Goal: Task Accomplishment & Management: Complete application form

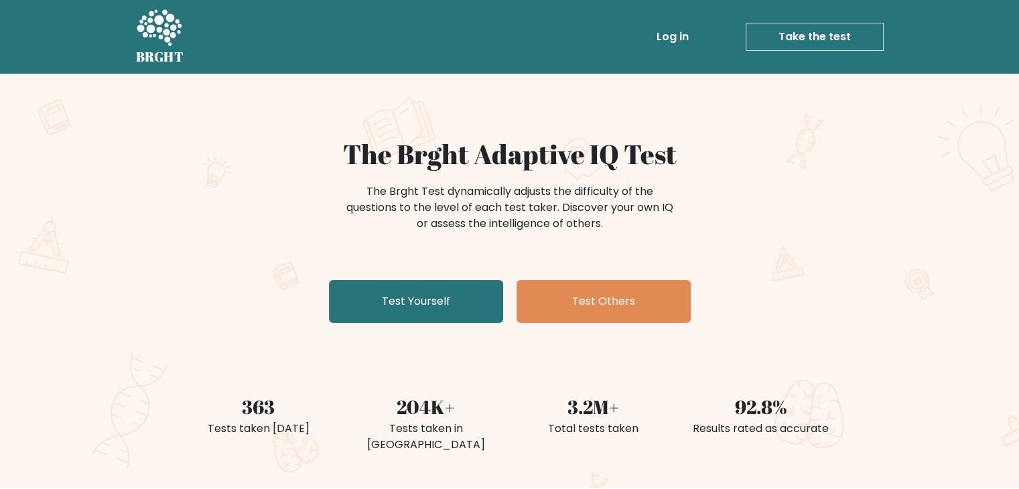
click at [818, 46] on link "Take the test" at bounding box center [814, 37] width 138 height 28
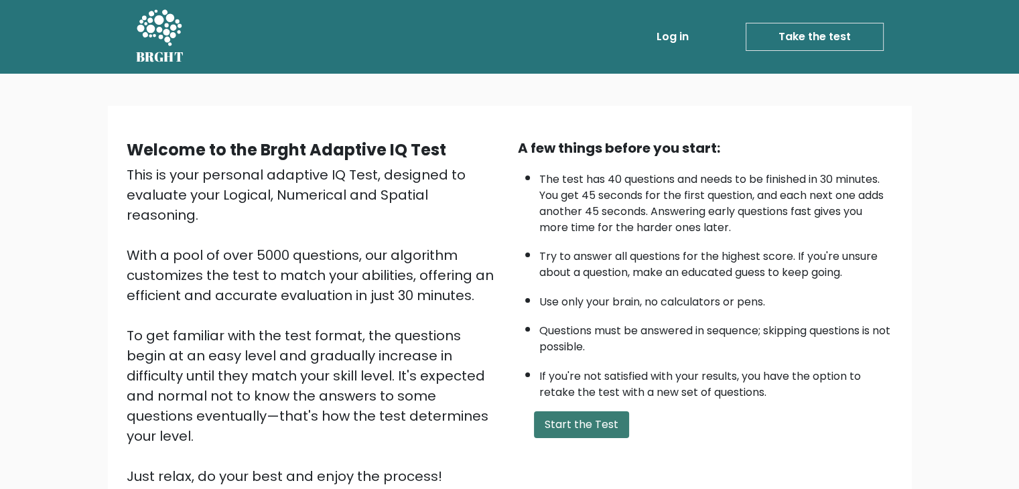
click at [593, 424] on button "Start the Test" at bounding box center [581, 424] width 95 height 27
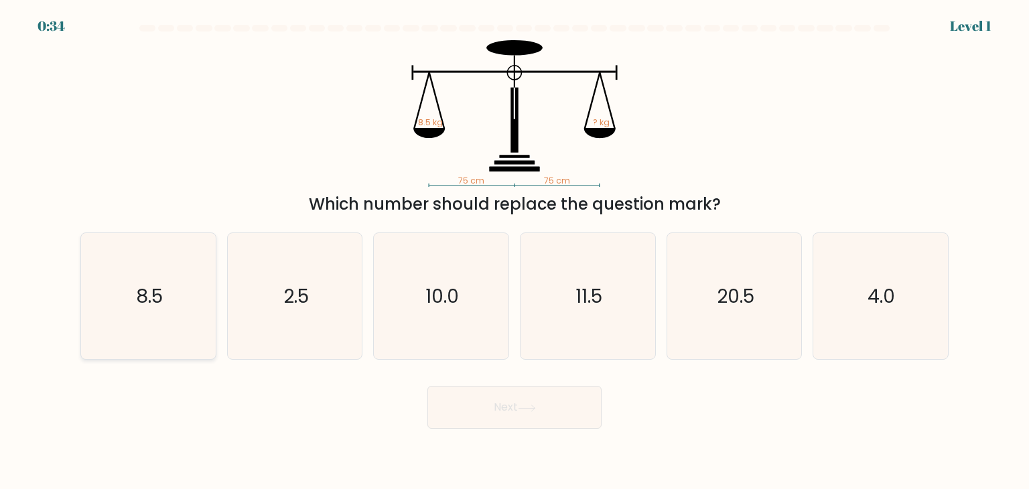
click at [183, 312] on icon "8.5" at bounding box center [148, 296] width 126 height 126
click at [514, 251] on input "a. 8.5" at bounding box center [514, 247] width 1 height 7
radio input "true"
click at [471, 415] on button "Next" at bounding box center [514, 407] width 174 height 43
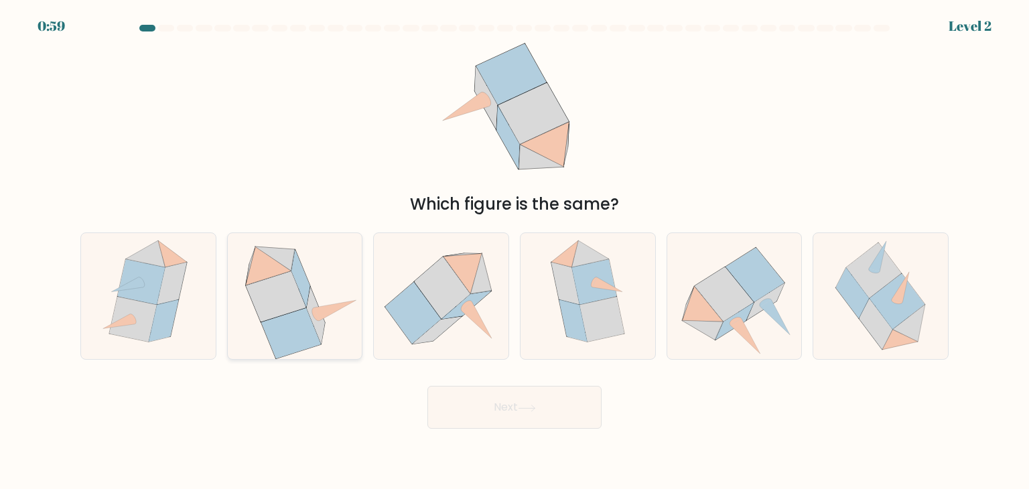
click at [313, 319] on icon at bounding box center [316, 315] width 18 height 57
click at [514, 251] on input "b." at bounding box center [514, 247] width 1 height 7
radio input "true"
click at [463, 402] on button "Next" at bounding box center [514, 407] width 174 height 43
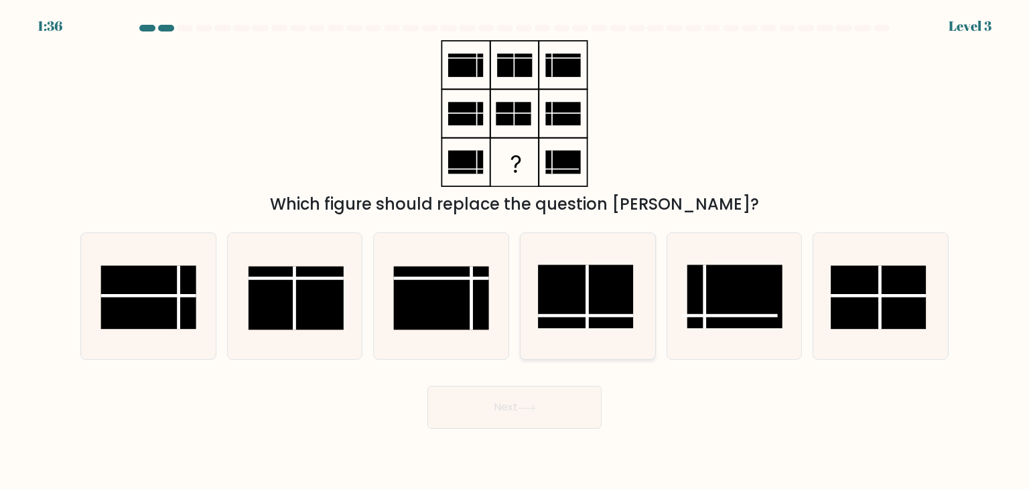
click at [575, 315] on line at bounding box center [585, 315] width 95 height 0
click at [515, 251] on input "d." at bounding box center [514, 247] width 1 height 7
radio input "true"
click at [536, 405] on icon at bounding box center [527, 407] width 18 height 7
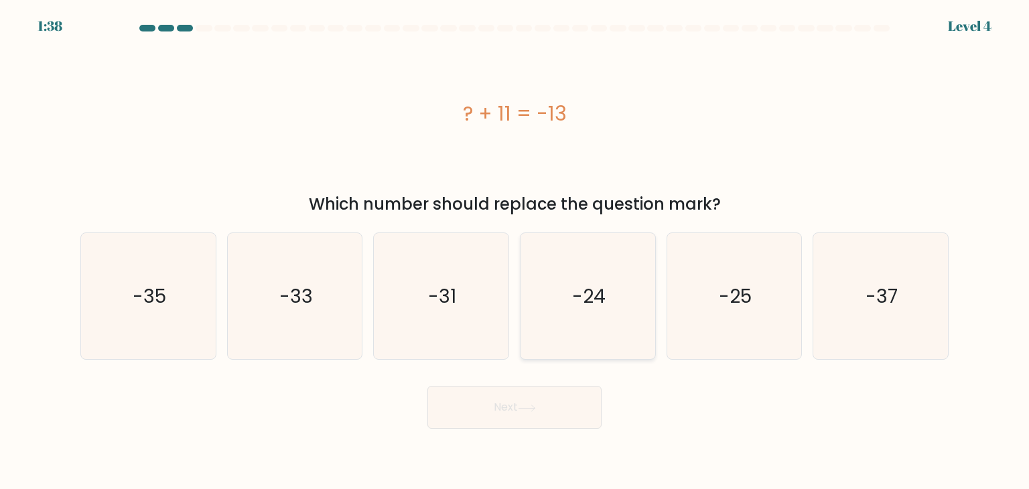
click at [563, 297] on icon "-24" at bounding box center [587, 296] width 126 height 126
click at [515, 251] on input "d. -24" at bounding box center [514, 247] width 1 height 7
radio input "true"
click at [587, 424] on button "Next" at bounding box center [514, 407] width 174 height 43
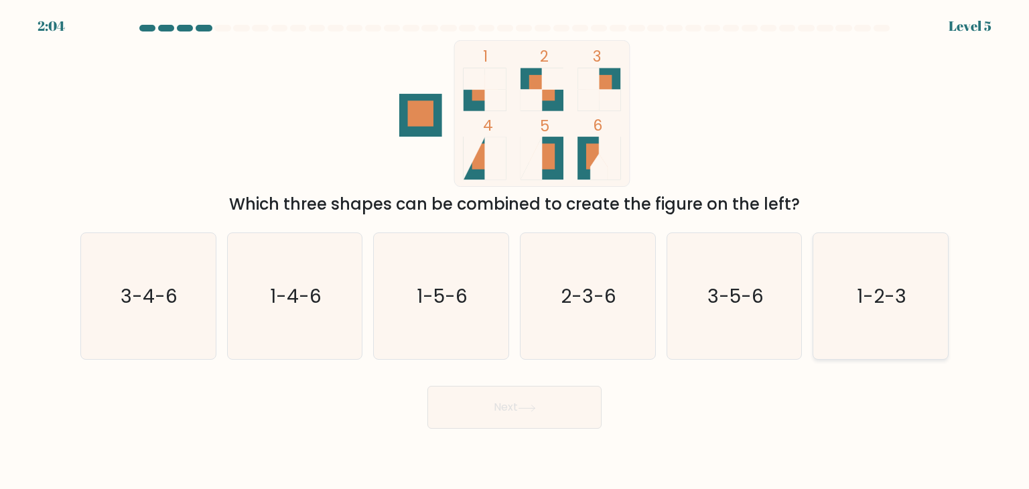
click at [885, 295] on text "1-2-3" at bounding box center [882, 296] width 50 height 27
click at [515, 251] on input "f. 1-2-3" at bounding box center [514, 247] width 1 height 7
radio input "true"
click at [501, 424] on button "Next" at bounding box center [514, 407] width 174 height 43
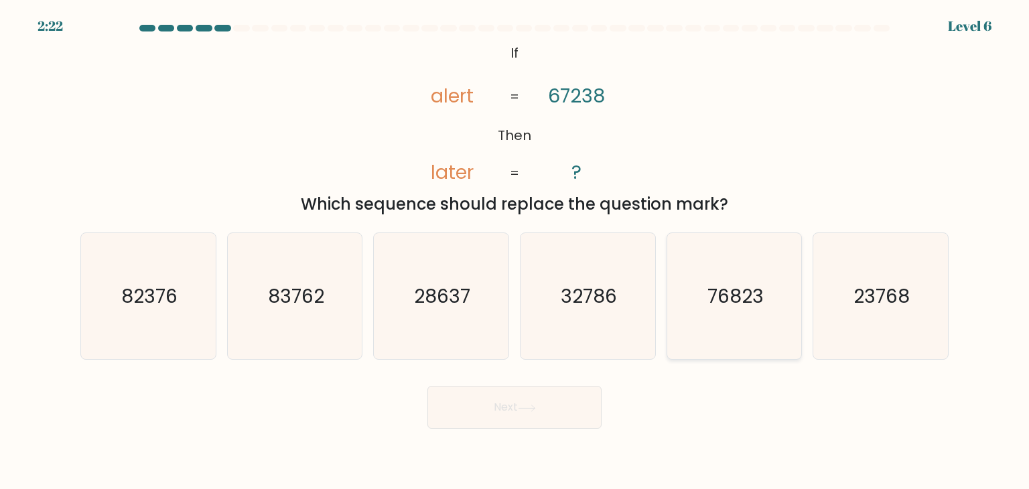
click at [713, 325] on icon "76823" at bounding box center [734, 296] width 126 height 126
click at [515, 251] on input "e. 76823" at bounding box center [514, 247] width 1 height 7
radio input "true"
click at [511, 408] on button "Next" at bounding box center [514, 407] width 174 height 43
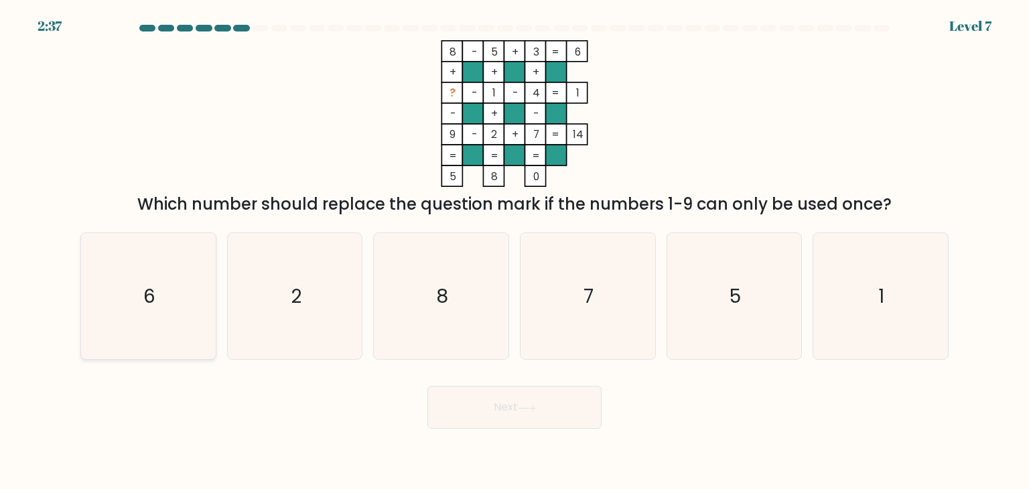
click at [145, 273] on icon "6" at bounding box center [148, 296] width 126 height 126
click at [514, 251] on input "a. 6" at bounding box center [514, 247] width 1 height 7
radio input "true"
click at [475, 421] on button "Next" at bounding box center [514, 407] width 174 height 43
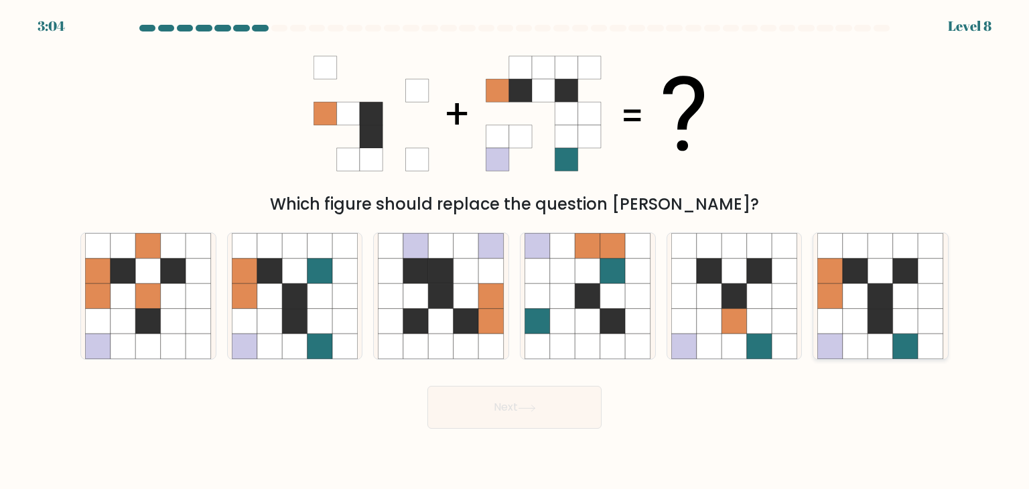
click at [845, 327] on icon at bounding box center [854, 321] width 25 height 25
click at [515, 251] on input "f." at bounding box center [514, 247] width 1 height 7
radio input "true"
click at [509, 405] on button "Next" at bounding box center [514, 407] width 174 height 43
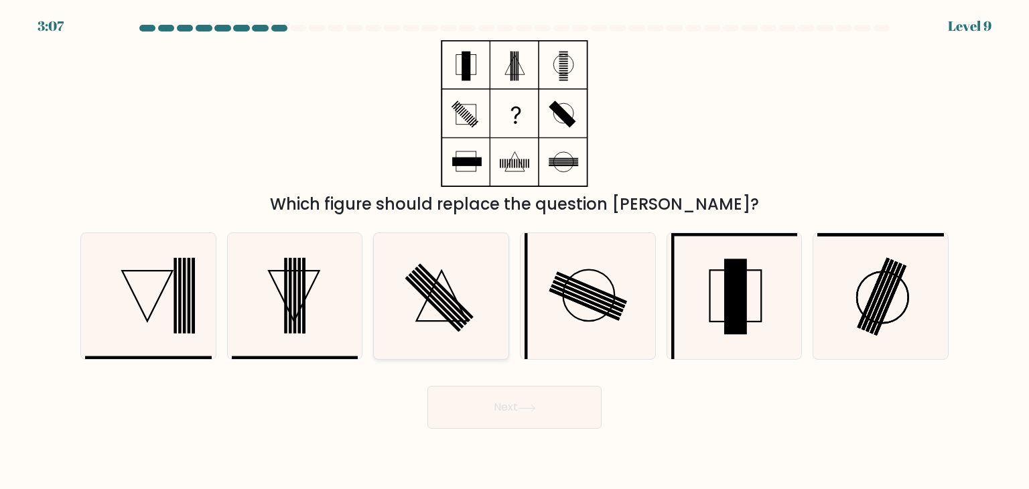
click at [439, 287] on icon at bounding box center [441, 296] width 126 height 126
click at [514, 251] on input "c." at bounding box center [514, 247] width 1 height 7
radio input "true"
click at [506, 413] on button "Next" at bounding box center [514, 407] width 174 height 43
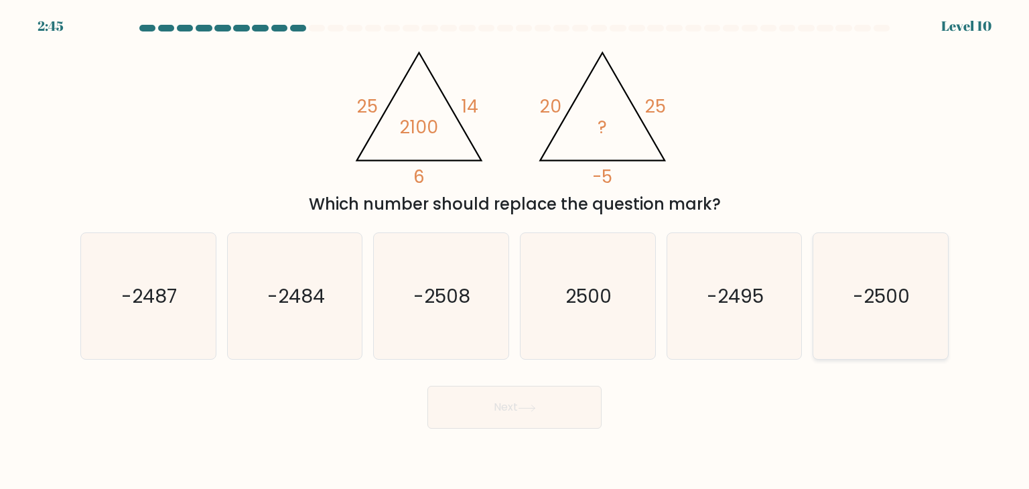
click at [885, 286] on text "-2500" at bounding box center [881, 296] width 57 height 27
click at [515, 251] on input "f. -2500" at bounding box center [514, 247] width 1 height 7
radio input "true"
click at [552, 421] on button "Next" at bounding box center [514, 407] width 174 height 43
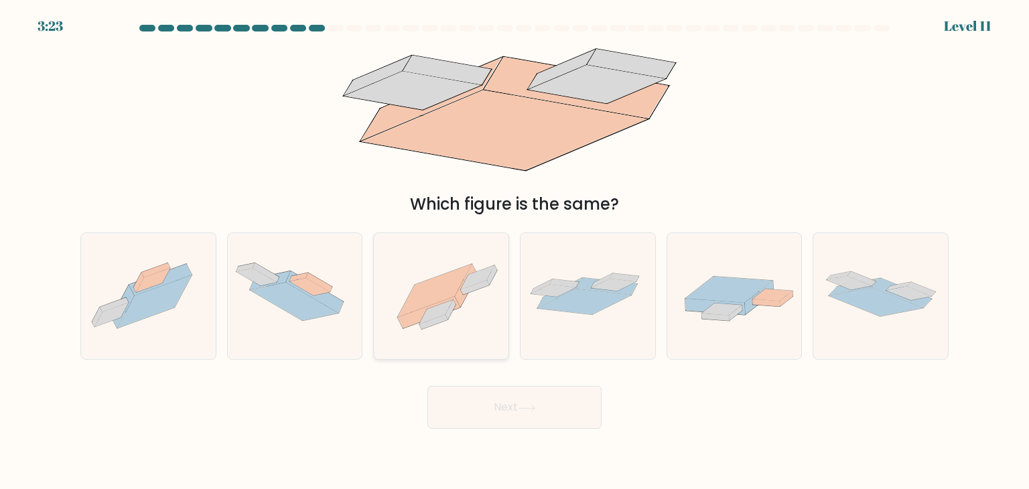
click at [459, 309] on icon at bounding box center [441, 296] width 135 height 100
click at [514, 251] on input "c." at bounding box center [514, 247] width 1 height 7
radio input "true"
click at [463, 403] on button "Next" at bounding box center [514, 407] width 174 height 43
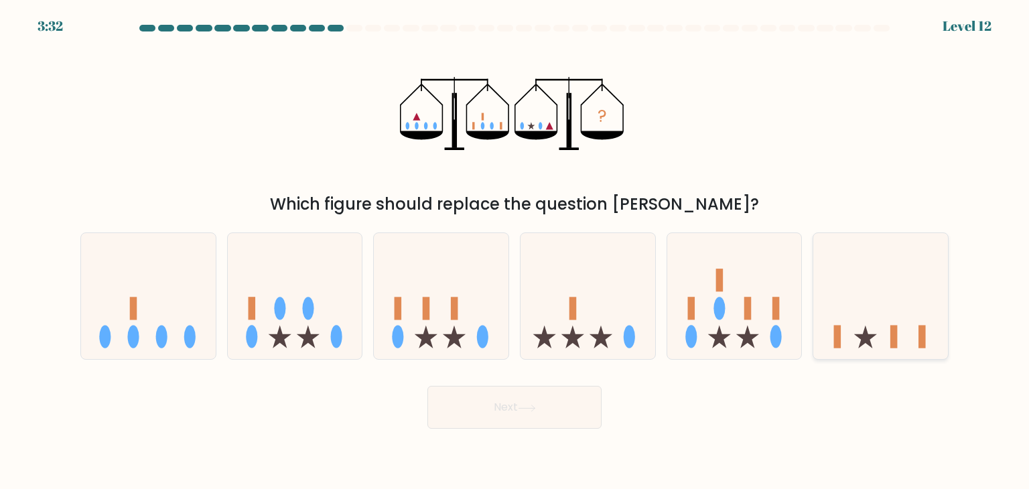
click at [868, 311] on icon at bounding box center [880, 295] width 135 height 111
click at [515, 251] on input "f." at bounding box center [514, 247] width 1 height 7
radio input "true"
click at [566, 404] on button "Next" at bounding box center [514, 407] width 174 height 43
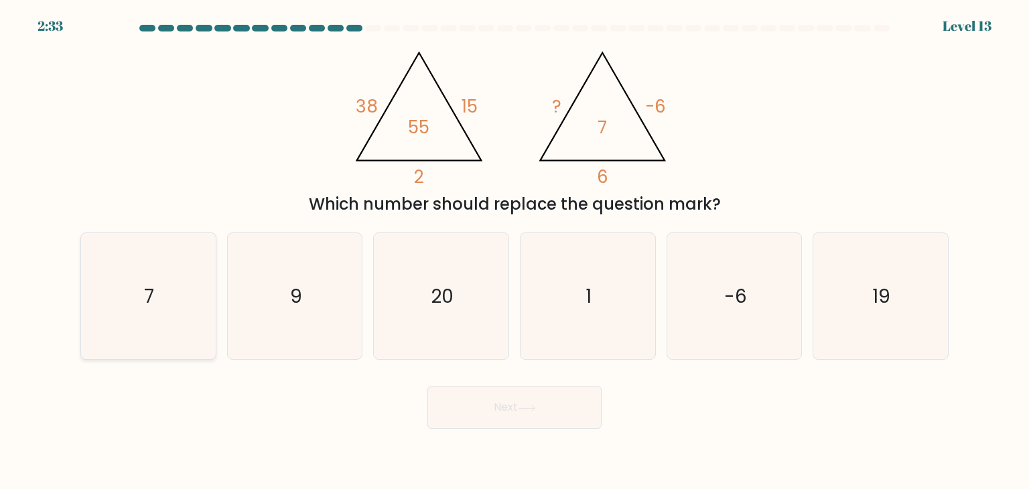
click at [182, 301] on icon "7" at bounding box center [148, 296] width 126 height 126
click at [514, 251] on input "a. 7" at bounding box center [514, 247] width 1 height 7
radio input "true"
click at [519, 416] on button "Next" at bounding box center [514, 407] width 174 height 43
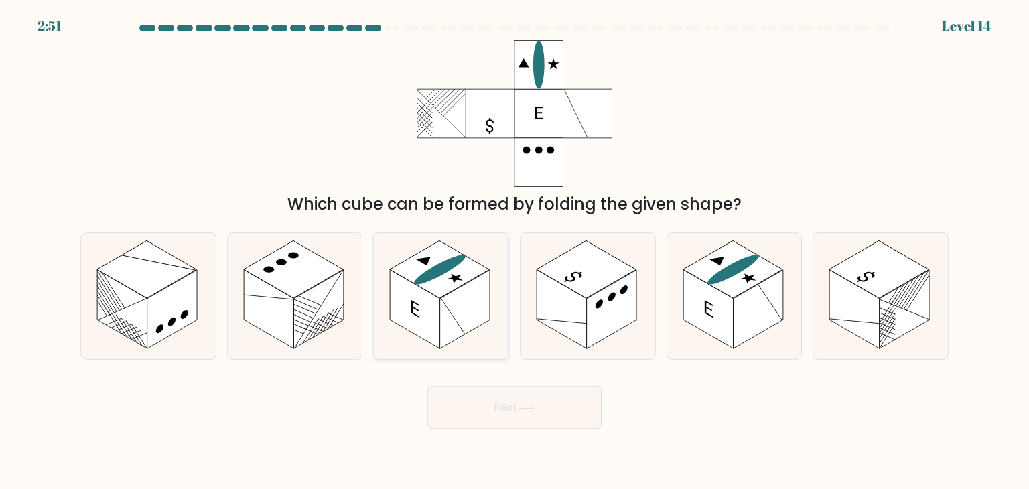
click at [453, 287] on rect at bounding box center [440, 269] width 100 height 58
click at [514, 251] on input "c." at bounding box center [514, 247] width 1 height 7
radio input "true"
click at [512, 397] on button "Next" at bounding box center [514, 407] width 174 height 43
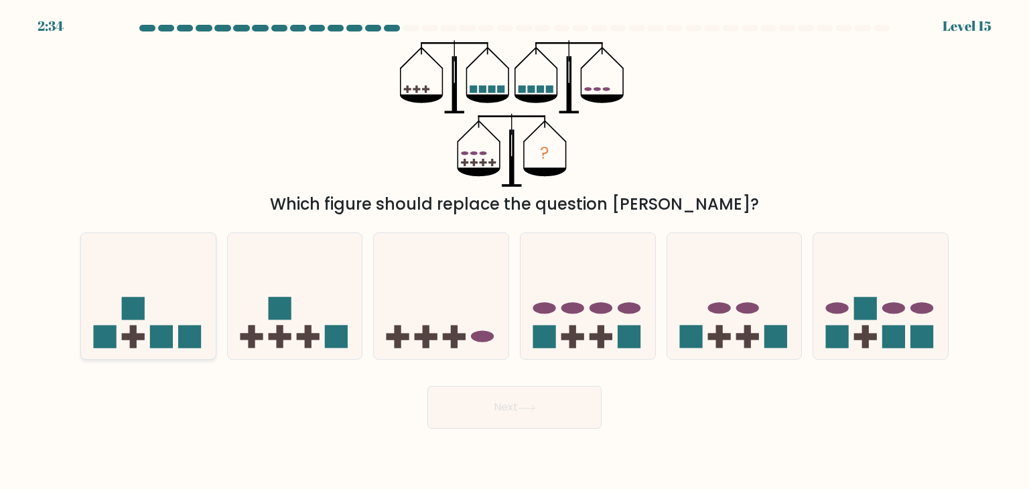
click at [156, 337] on rect at bounding box center [161, 336] width 23 height 23
click at [514, 251] on input "a." at bounding box center [514, 247] width 1 height 7
radio input "true"
click at [834, 333] on rect at bounding box center [837, 336] width 23 height 23
click at [515, 251] on input "f." at bounding box center [514, 247] width 1 height 7
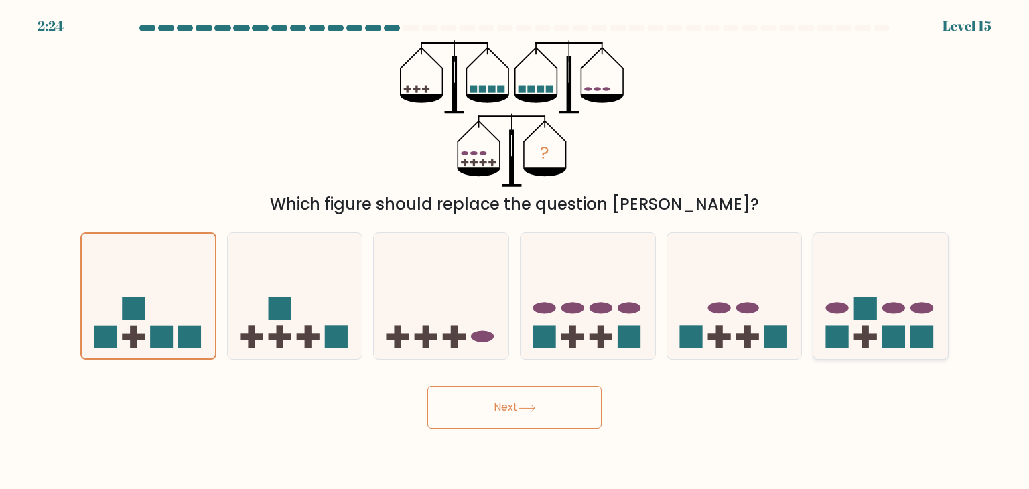
radio input "true"
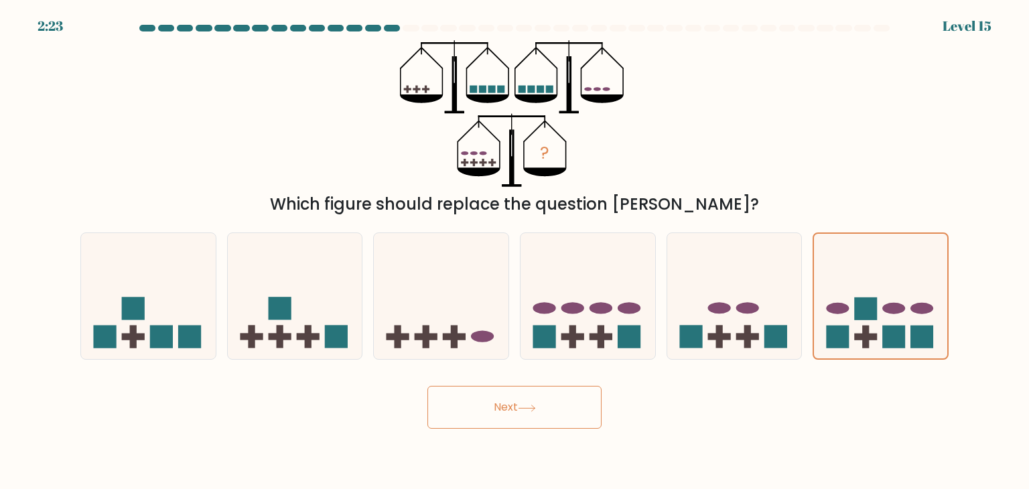
click at [567, 400] on button "Next" at bounding box center [514, 407] width 174 height 43
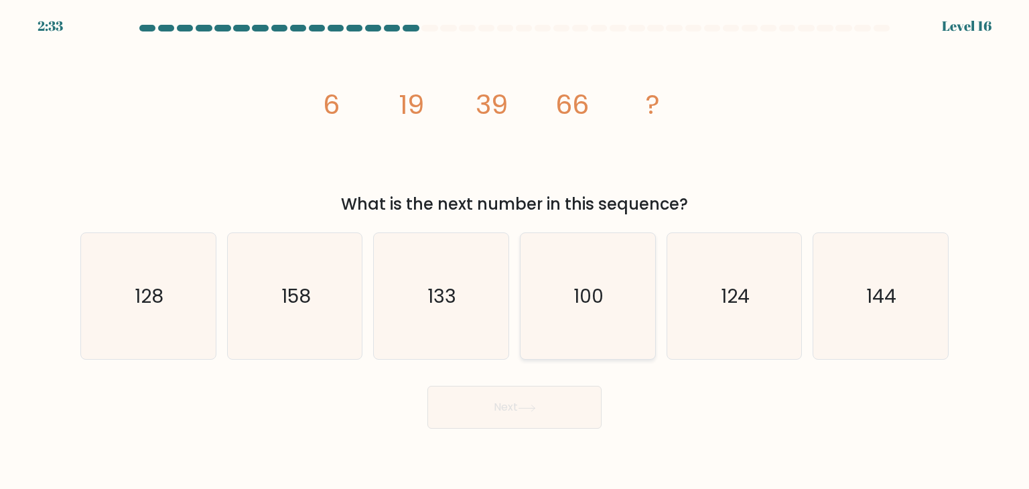
drag, startPoint x: 586, startPoint y: 301, endPoint x: 573, endPoint y: 346, distance: 46.6
click at [586, 301] on text "100" at bounding box center [589, 296] width 30 height 27
click at [515, 251] on input "d. 100" at bounding box center [514, 247] width 1 height 7
radio input "true"
click at [550, 402] on button "Next" at bounding box center [514, 407] width 174 height 43
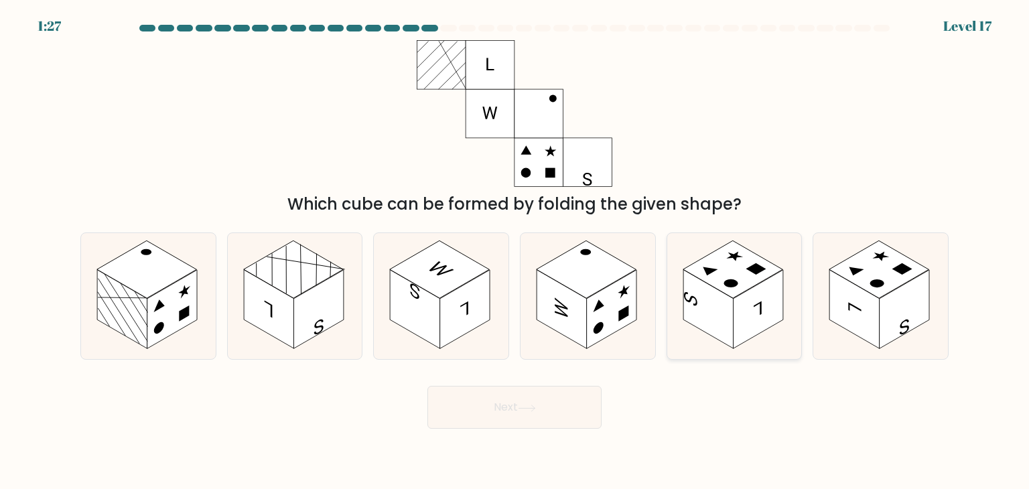
click at [730, 300] on rect at bounding box center [708, 309] width 50 height 79
click at [515, 251] on input "e." at bounding box center [514, 247] width 1 height 7
radio input "true"
click at [153, 285] on rect at bounding box center [147, 269] width 100 height 58
click at [514, 251] on input "a." at bounding box center [514, 247] width 1 height 7
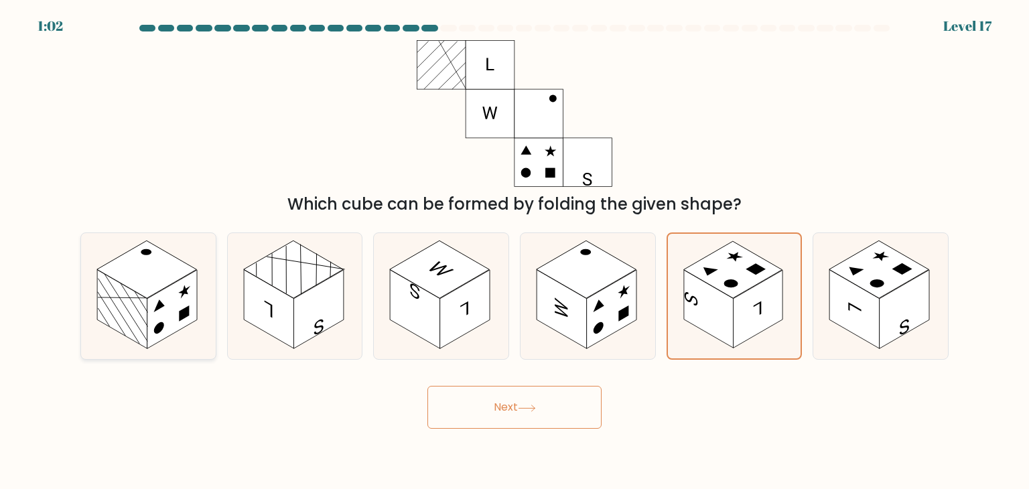
radio input "true"
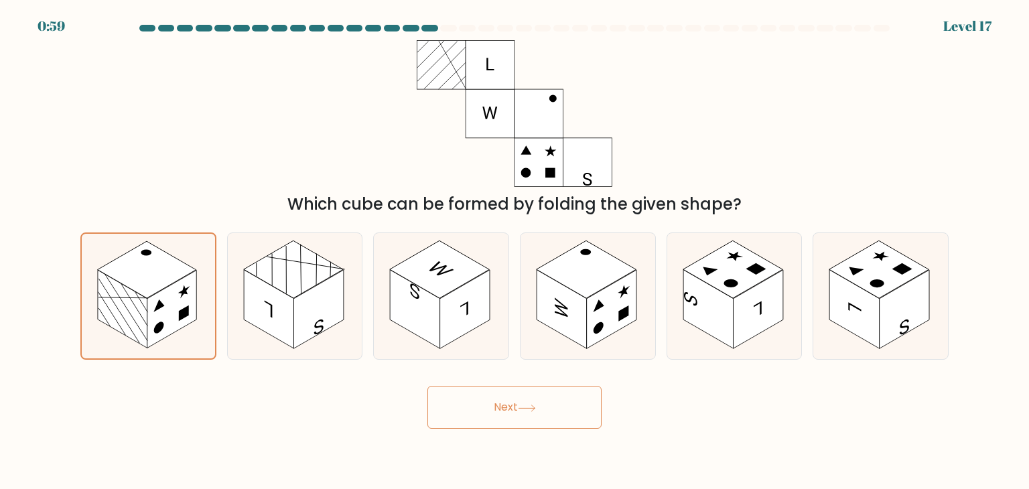
click at [483, 414] on button "Next" at bounding box center [514, 407] width 174 height 43
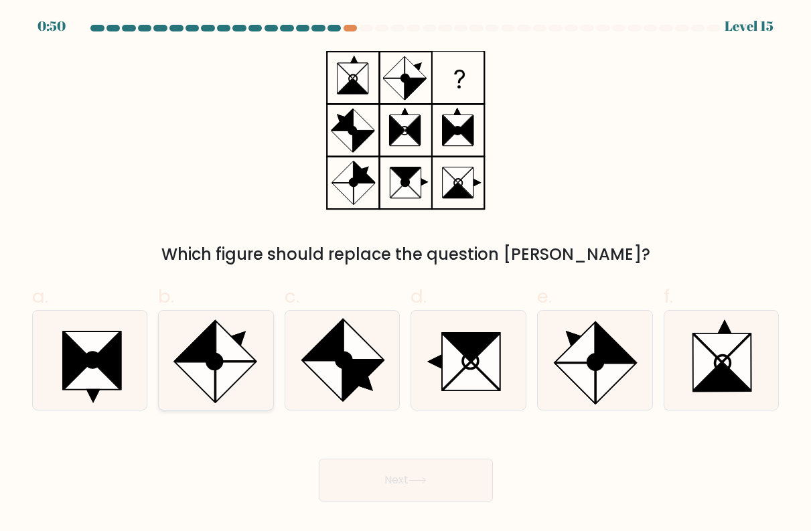
click at [206, 370] on icon at bounding box center [195, 382] width 40 height 40
click at [406, 275] on input "b." at bounding box center [406, 270] width 1 height 9
radio input "true"
click at [608, 360] on icon at bounding box center [616, 343] width 40 height 40
click at [406, 275] on input "e." at bounding box center [406, 270] width 1 height 9
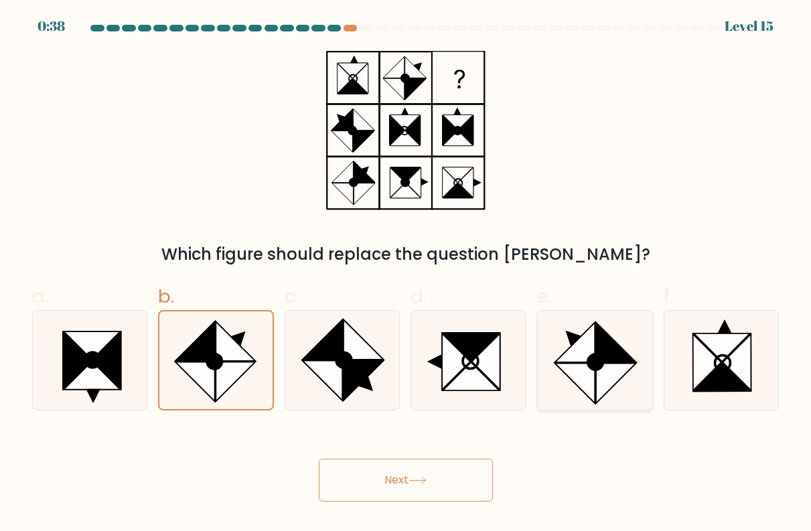
radio input "true"
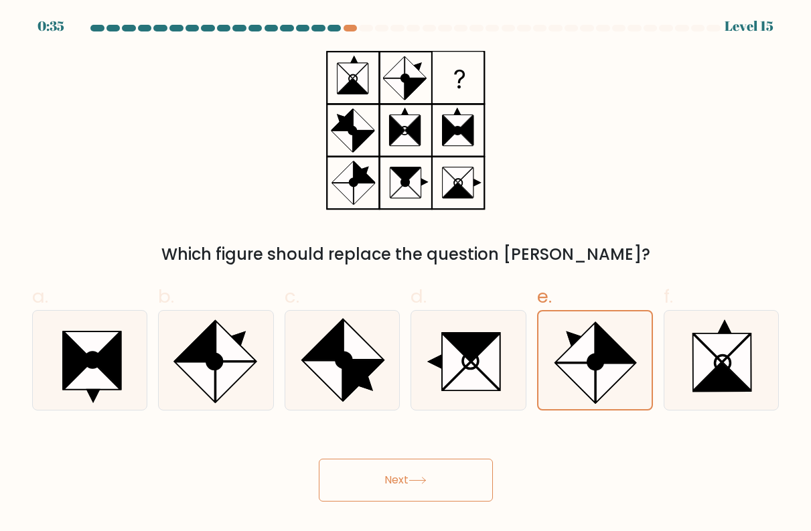
click at [409, 478] on button "Next" at bounding box center [406, 480] width 174 height 43
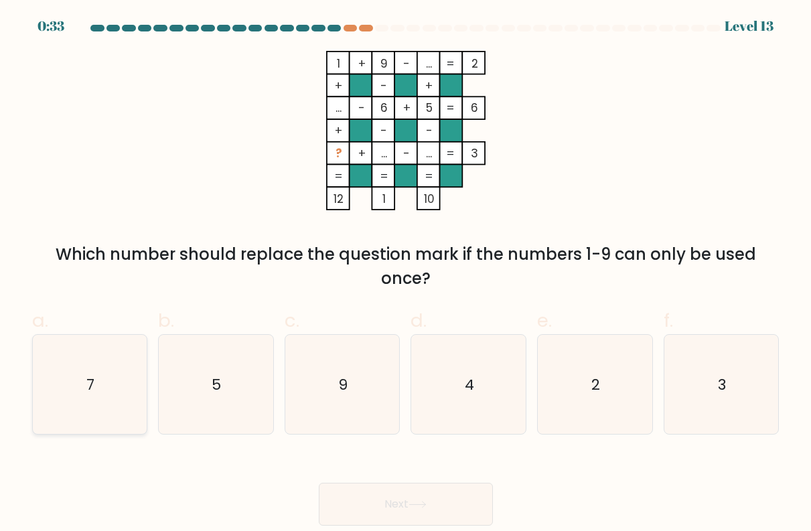
click at [119, 402] on icon "7" at bounding box center [89, 384] width 99 height 99
click at [406, 275] on input "a. 7" at bounding box center [406, 270] width 1 height 9
radio input "true"
click at [464, 386] on icon "4" at bounding box center [468, 384] width 99 height 99
click at [406, 275] on input "d. 4" at bounding box center [406, 270] width 1 height 9
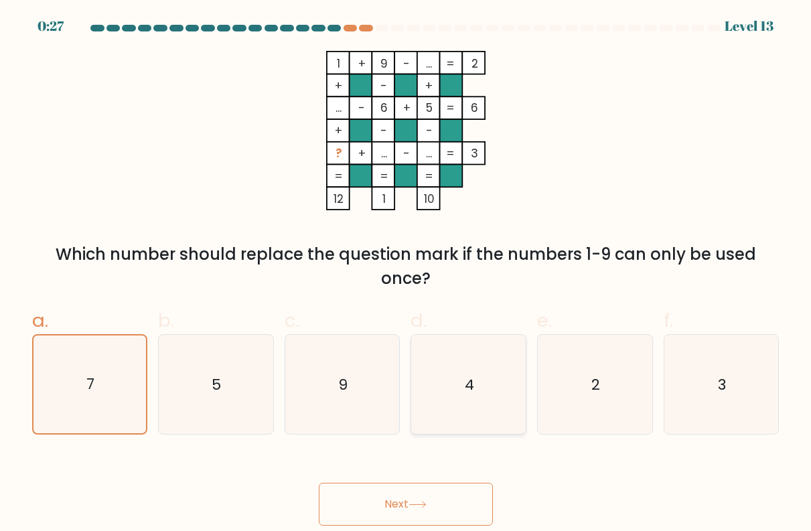
radio input "true"
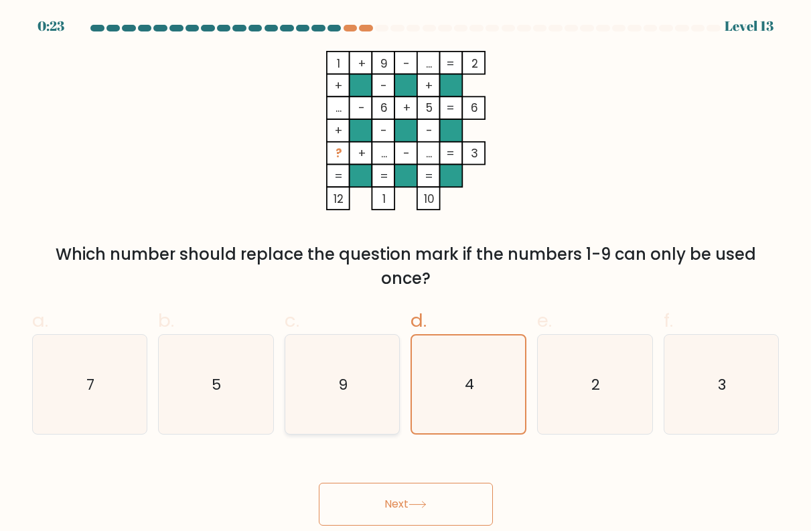
click at [313, 401] on icon "9" at bounding box center [342, 384] width 99 height 99
click at [406, 275] on input "c. 9" at bounding box center [406, 270] width 1 height 9
radio input "true"
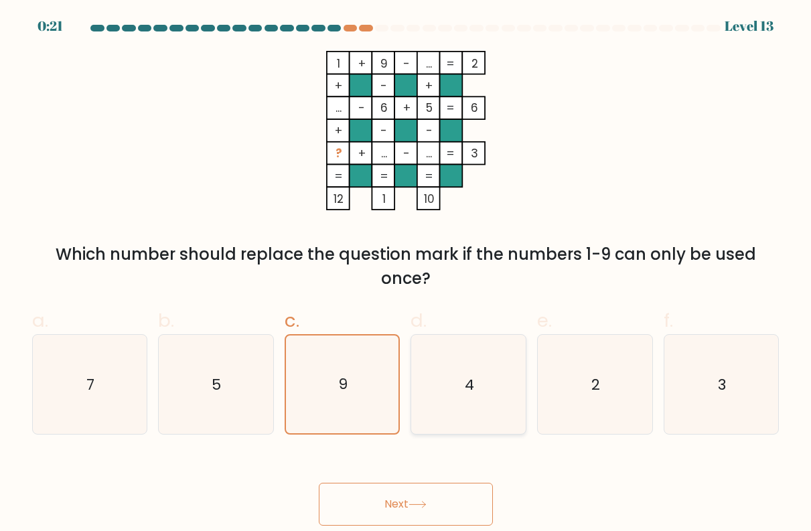
click at [445, 394] on icon "4" at bounding box center [468, 384] width 99 height 99
click at [406, 275] on input "d. 4" at bounding box center [406, 270] width 1 height 9
radio input "true"
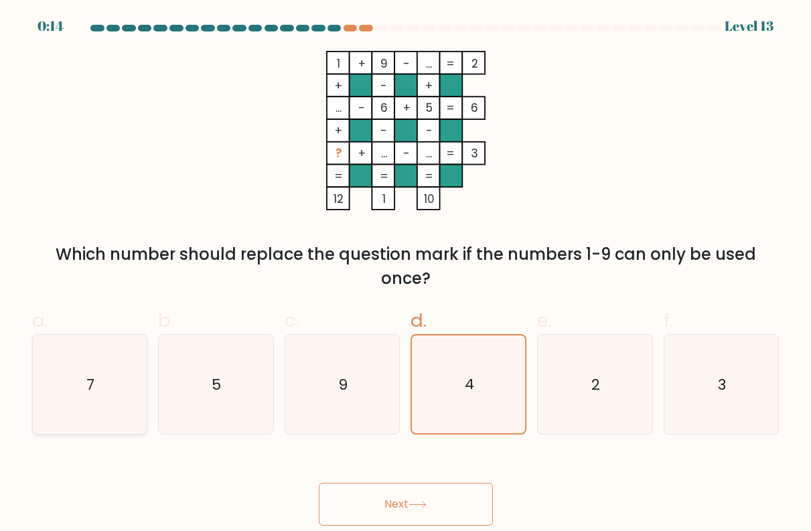
click at [119, 388] on icon "7" at bounding box center [89, 384] width 99 height 99
click at [406, 275] on input "a. 7" at bounding box center [406, 270] width 1 height 9
radio input "true"
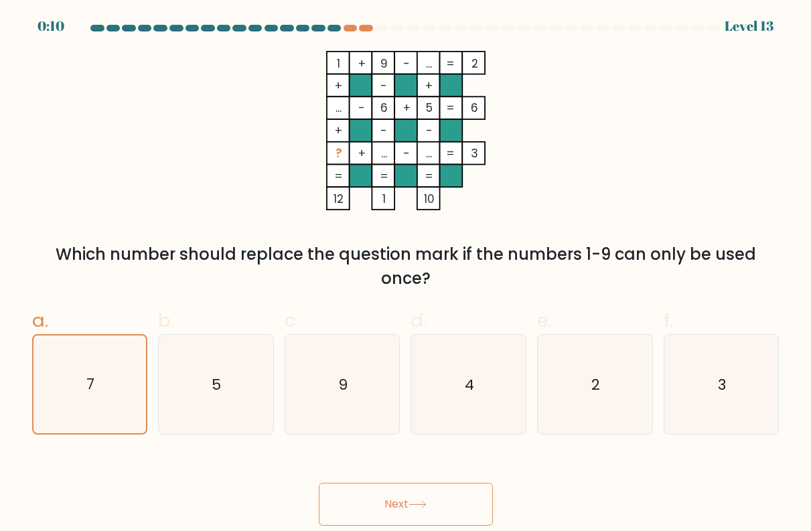
click at [352, 488] on button "Next" at bounding box center [406, 504] width 174 height 43
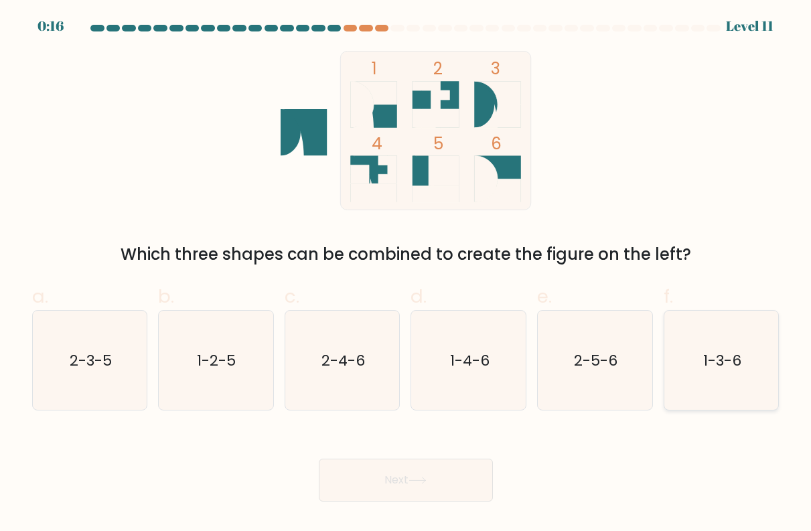
click at [714, 374] on icon "1-3-6" at bounding box center [721, 360] width 99 height 99
click at [406, 275] on input "f. 1-3-6" at bounding box center [406, 270] width 1 height 9
radio input "true"
click at [465, 479] on button "Next" at bounding box center [406, 480] width 174 height 43
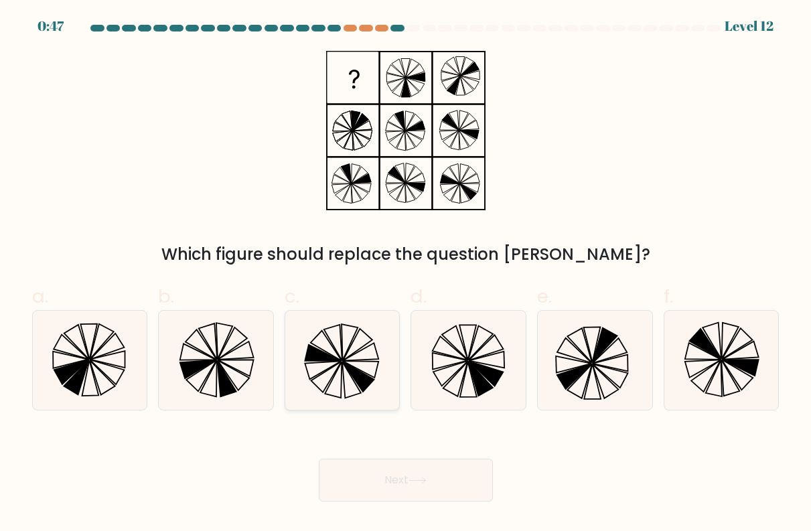
click at [351, 346] on icon at bounding box center [357, 345] width 29 height 32
click at [406, 275] on input "c." at bounding box center [406, 270] width 1 height 9
radio input "true"
click at [450, 368] on icon at bounding box center [468, 360] width 99 height 99
click at [406, 275] on input "d." at bounding box center [406, 270] width 1 height 9
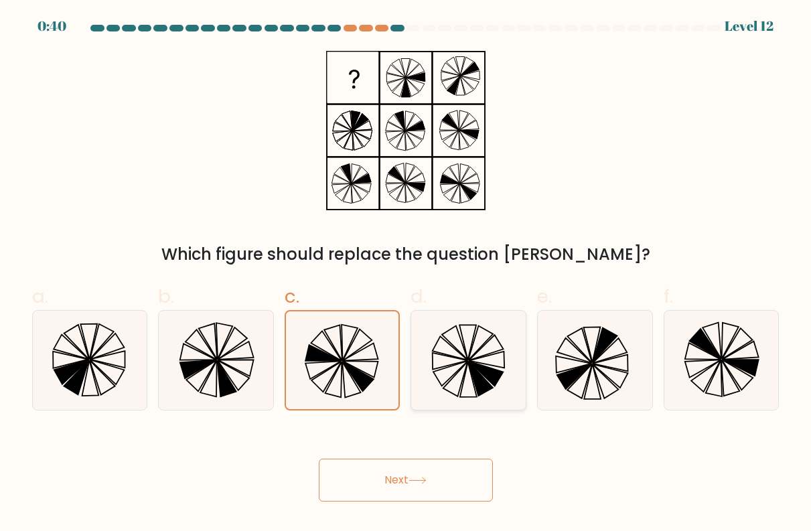
radio input "true"
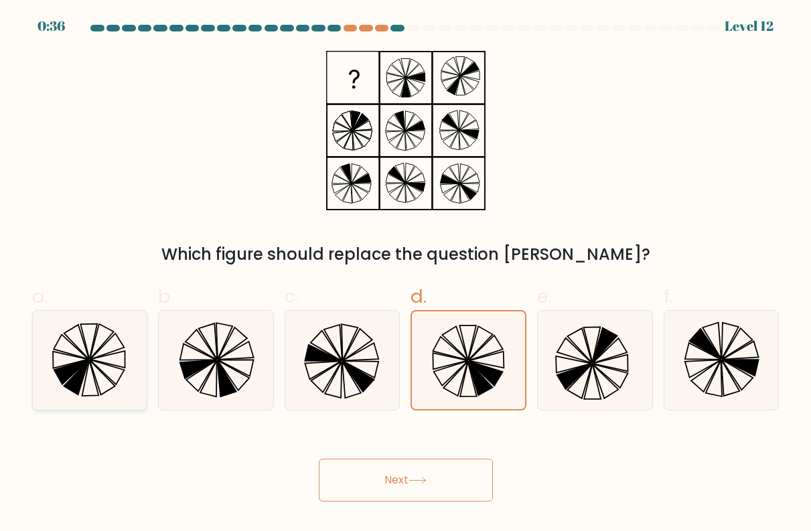
click at [56, 372] on icon at bounding box center [71, 372] width 35 height 25
click at [406, 275] on input "a." at bounding box center [406, 270] width 1 height 9
radio input "true"
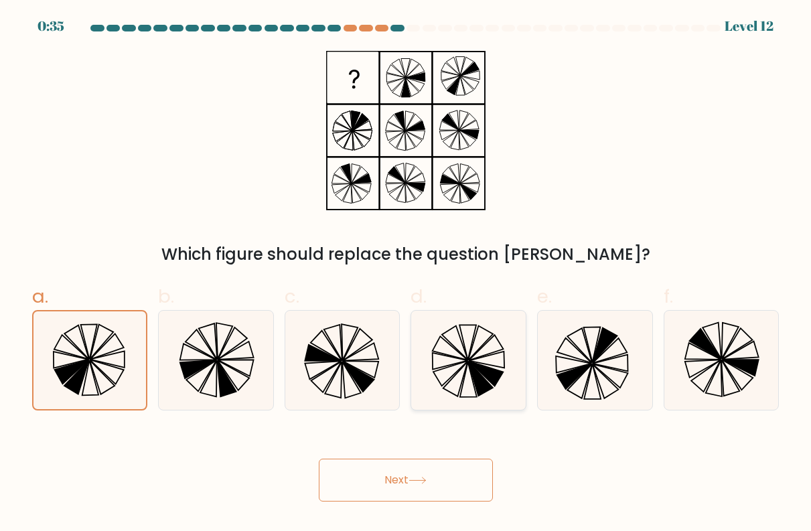
click at [455, 380] on icon at bounding box center [468, 360] width 99 height 99
click at [406, 275] on input "d." at bounding box center [406, 270] width 1 height 9
radio input "true"
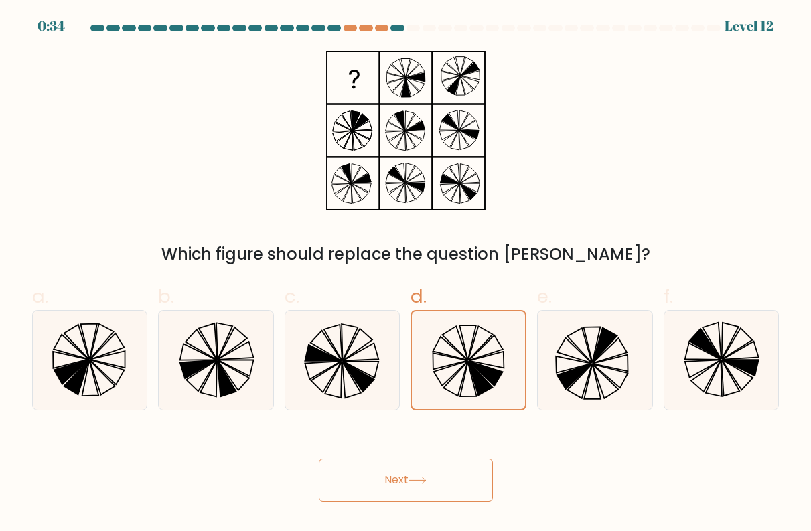
click at [455, 465] on button "Next" at bounding box center [406, 480] width 174 height 43
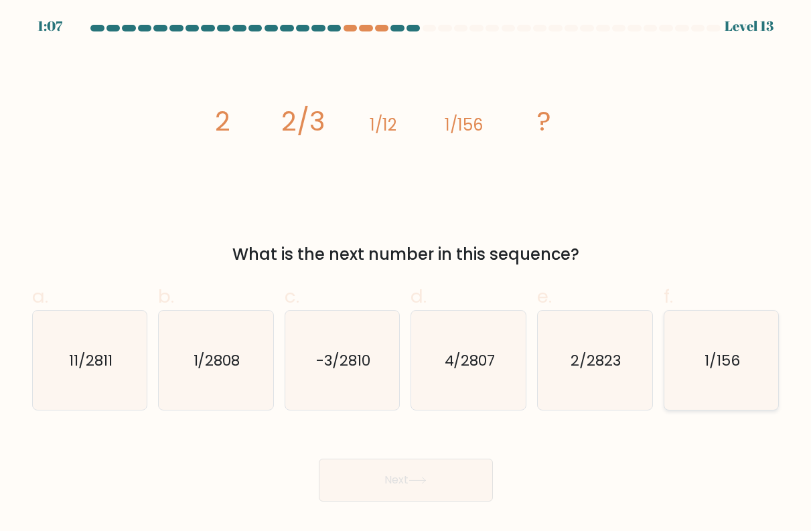
click at [687, 374] on icon "1/156" at bounding box center [721, 360] width 99 height 99
click at [406, 275] on input "f. 1/156" at bounding box center [406, 270] width 1 height 9
radio input "true"
click at [451, 476] on button "Next" at bounding box center [406, 480] width 174 height 43
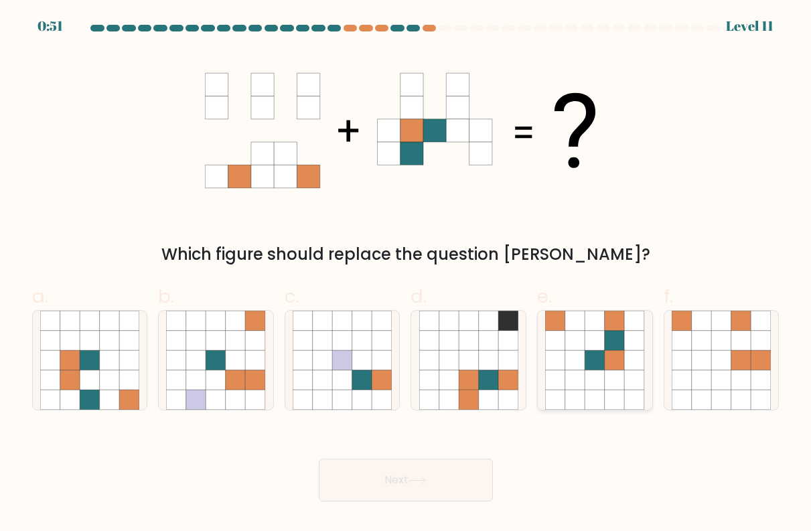
click at [589, 365] on icon at bounding box center [595, 361] width 20 height 20
click at [406, 275] on input "e." at bounding box center [406, 270] width 1 height 9
radio input "true"
click at [386, 471] on button "Next" at bounding box center [406, 480] width 174 height 43
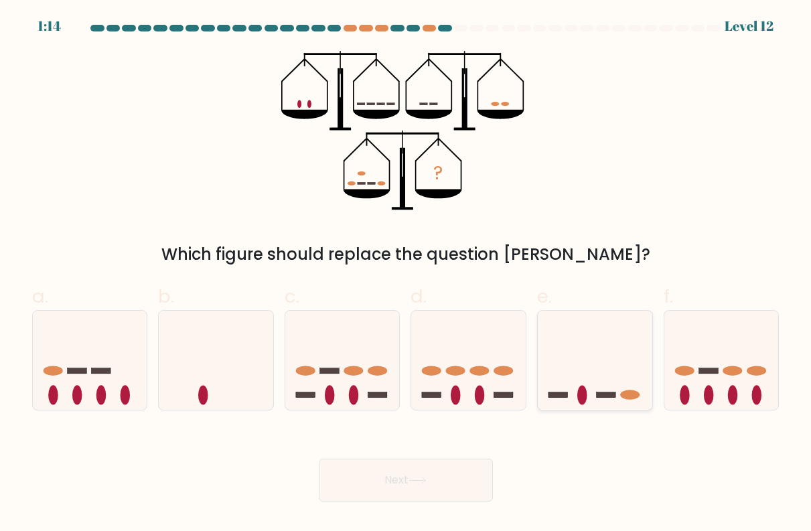
click at [595, 402] on icon at bounding box center [595, 360] width 115 height 94
click at [406, 275] on input "e." at bounding box center [406, 270] width 1 height 9
radio input "true"
click at [479, 478] on button "Next" at bounding box center [406, 480] width 174 height 43
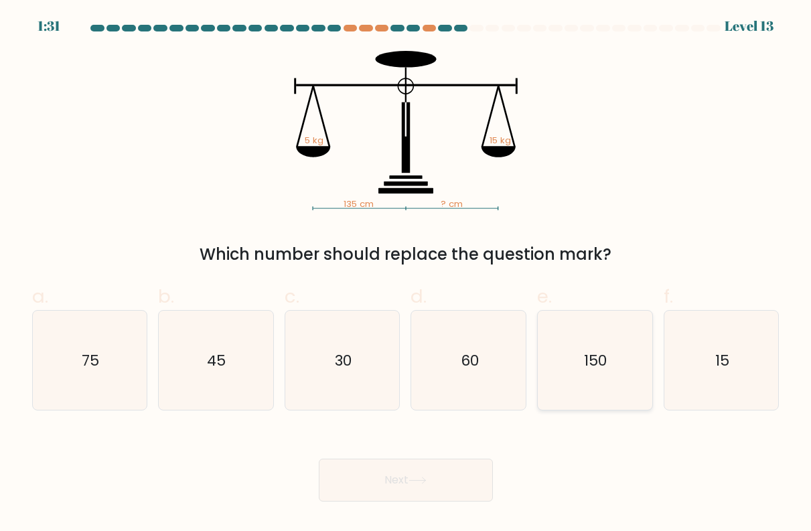
click at [549, 353] on icon "150" at bounding box center [594, 360] width 99 height 99
click at [406, 275] on input "e. 150" at bounding box center [406, 270] width 1 height 9
radio input "true"
click at [458, 473] on button "Next" at bounding box center [406, 480] width 174 height 43
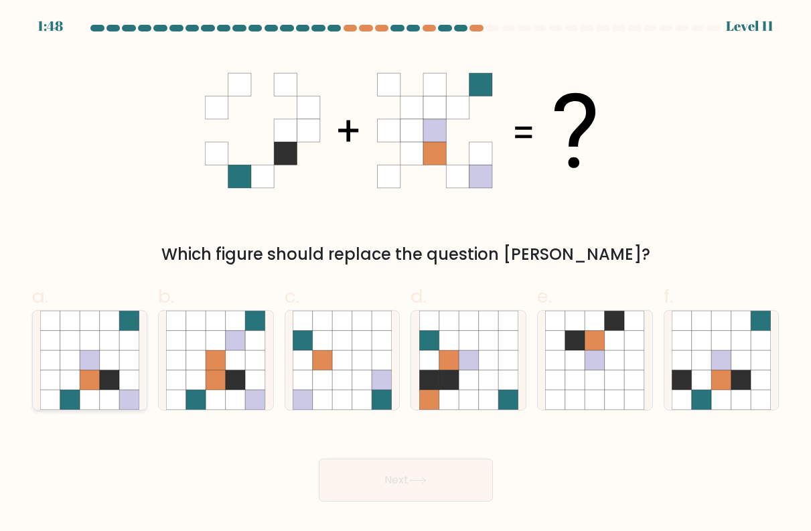
click at [96, 381] on icon at bounding box center [90, 380] width 20 height 20
click at [406, 275] on input "a." at bounding box center [406, 270] width 1 height 9
radio input "true"
click at [393, 487] on button "Next" at bounding box center [406, 480] width 174 height 43
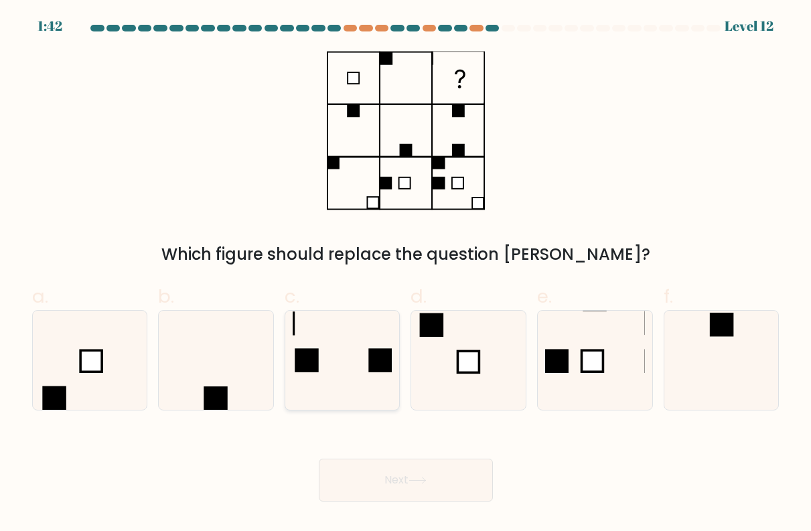
click at [381, 338] on icon at bounding box center [342, 360] width 99 height 99
click at [406, 275] on input "c." at bounding box center [406, 270] width 1 height 9
radio input "true"
click at [394, 483] on button "Next" at bounding box center [406, 480] width 174 height 43
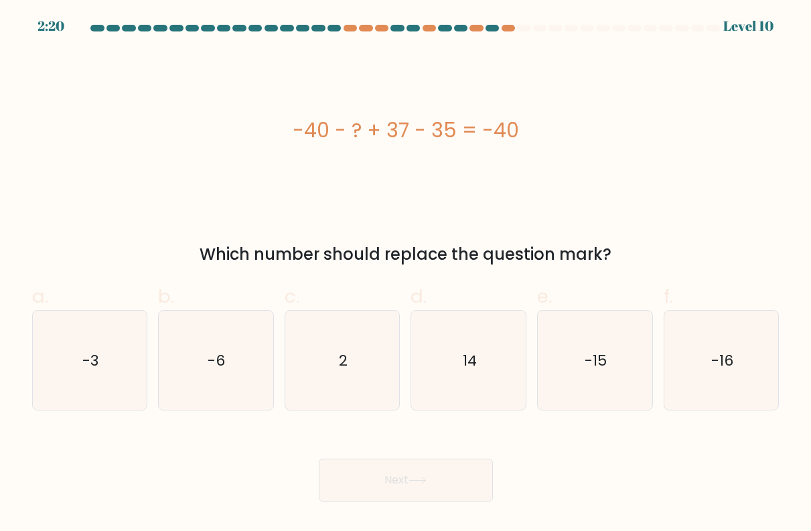
drag, startPoint x: 295, startPoint y: 135, endPoint x: 595, endPoint y: 138, distance: 300.0
click at [595, 138] on div "-40 - ? + 37 - 35 = -40" at bounding box center [405, 130] width 747 height 30
copy div "-40 - ? + 37 - 35 = -40"
click at [348, 368] on text "2" at bounding box center [344, 360] width 9 height 21
click at [406, 275] on input "c. 2" at bounding box center [406, 270] width 1 height 9
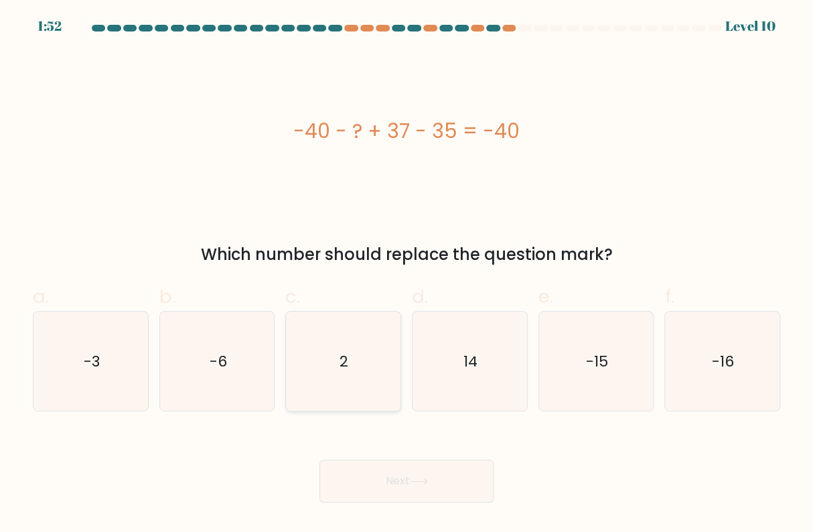
radio input "true"
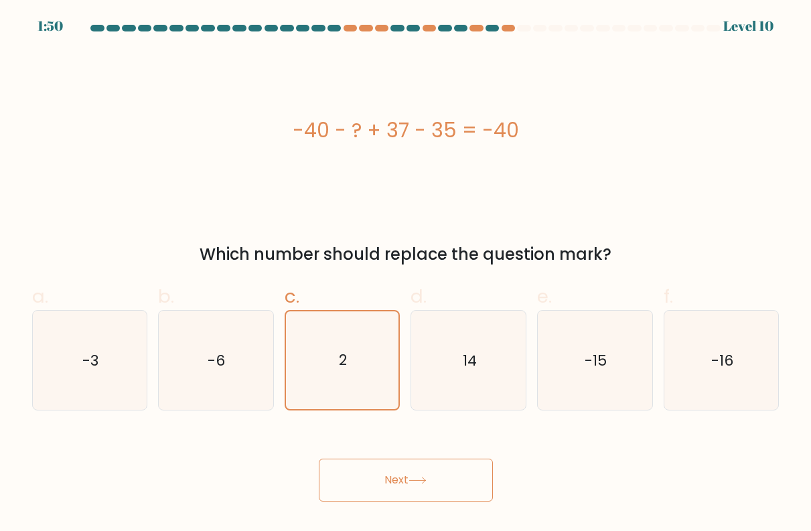
click at [431, 471] on button "Next" at bounding box center [406, 480] width 174 height 43
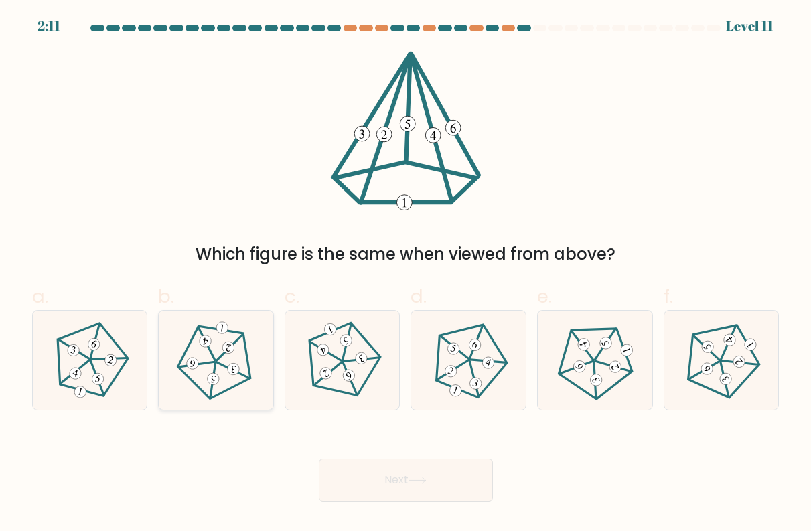
click at [228, 348] on 752 at bounding box center [228, 347] width 13 height 13
click at [406, 275] on input "b." at bounding box center [406, 270] width 1 height 9
radio input "true"
click at [354, 481] on button "Next" at bounding box center [406, 480] width 174 height 43
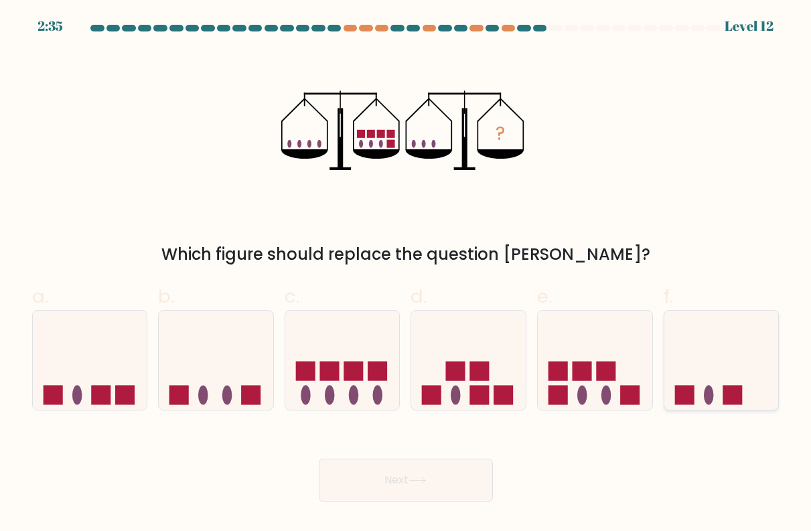
click at [686, 394] on rect at bounding box center [683, 394] width 19 height 19
click at [406, 275] on input "f." at bounding box center [406, 270] width 1 height 9
radio input "true"
click at [455, 472] on button "Next" at bounding box center [406, 480] width 174 height 43
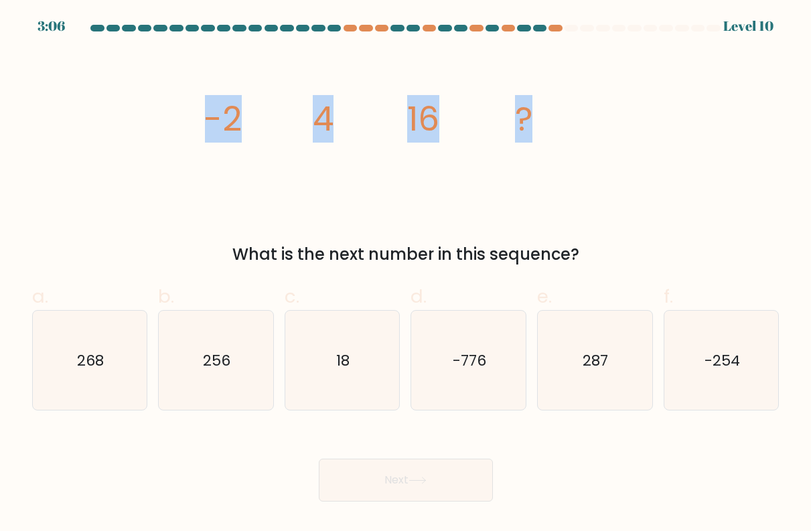
drag, startPoint x: 196, startPoint y: 115, endPoint x: 529, endPoint y: 117, distance: 333.5
click at [529, 117] on div "image/svg+xml -2 4 16 ? What is the next number in this sequence?" at bounding box center [405, 159] width 763 height 216
copy g "-2 4 16 ?"
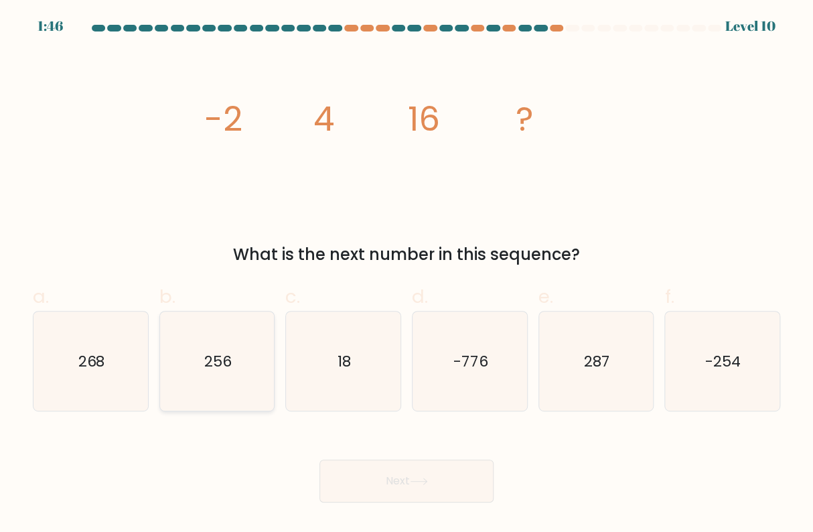
click at [230, 371] on icon "256" at bounding box center [217, 361] width 100 height 100
click at [406, 275] on input "b. 256" at bounding box center [406, 270] width 1 height 9
radio input "true"
click at [370, 467] on button "Next" at bounding box center [406, 480] width 174 height 43
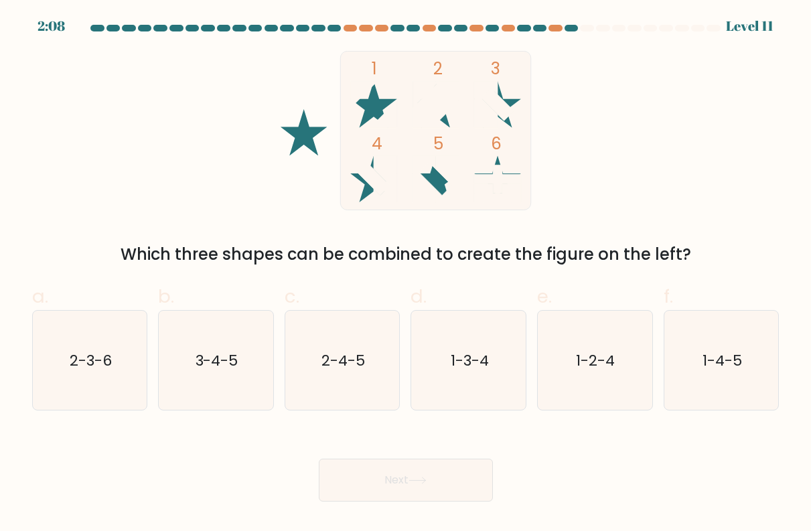
click at [376, 119] on rect at bounding box center [435, 130] width 190 height 159
click at [376, 115] on icon at bounding box center [373, 104] width 47 height 47
click at [445, 362] on icon "1-3-4" at bounding box center [468, 360] width 99 height 99
click at [406, 275] on input "d. 1-3-4" at bounding box center [406, 270] width 1 height 9
radio input "true"
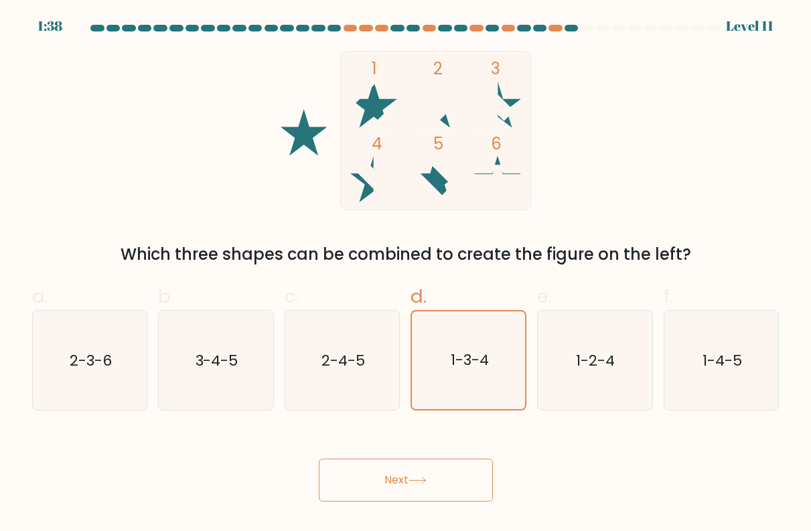
click at [435, 481] on button "Next" at bounding box center [406, 480] width 174 height 43
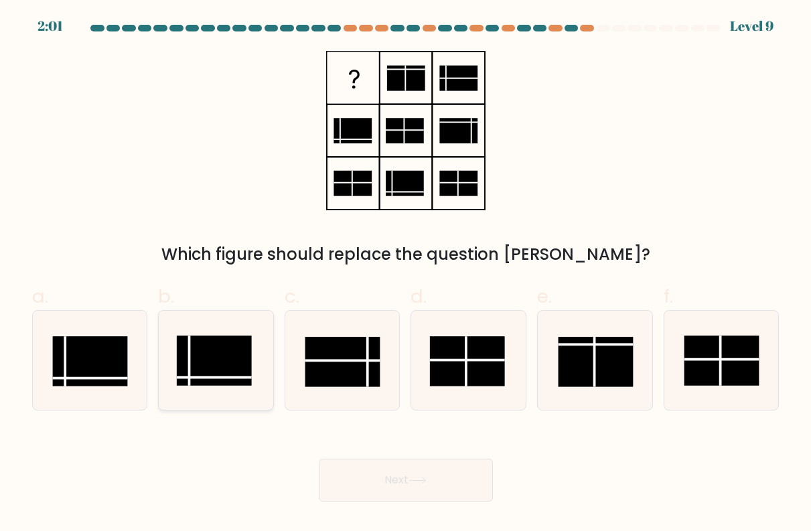
click at [204, 366] on rect at bounding box center [214, 361] width 75 height 50
click at [406, 275] on input "b." at bounding box center [406, 270] width 1 height 9
radio input "true"
click at [358, 471] on button "Next" at bounding box center [406, 480] width 174 height 43
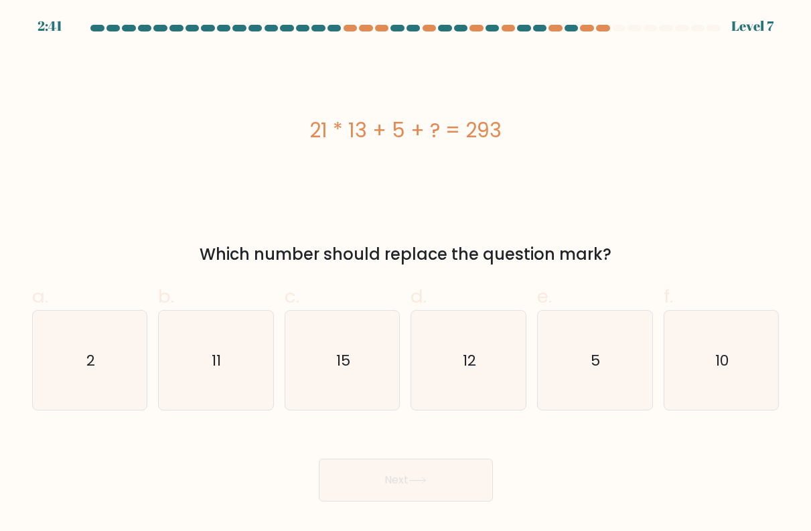
drag, startPoint x: 293, startPoint y: 133, endPoint x: 525, endPoint y: 142, distance: 232.6
click at [525, 142] on div "21 * 13 + 5 + ? = 293" at bounding box center [405, 130] width 747 height 30
click at [506, 62] on div "21 * 13 + 5 + ? = 293" at bounding box center [405, 130] width 747 height 159
drag, startPoint x: 315, startPoint y: 129, endPoint x: 497, endPoint y: 131, distance: 181.5
click at [497, 131] on div "21 * 13 + 5 + ? = 293" at bounding box center [405, 130] width 747 height 30
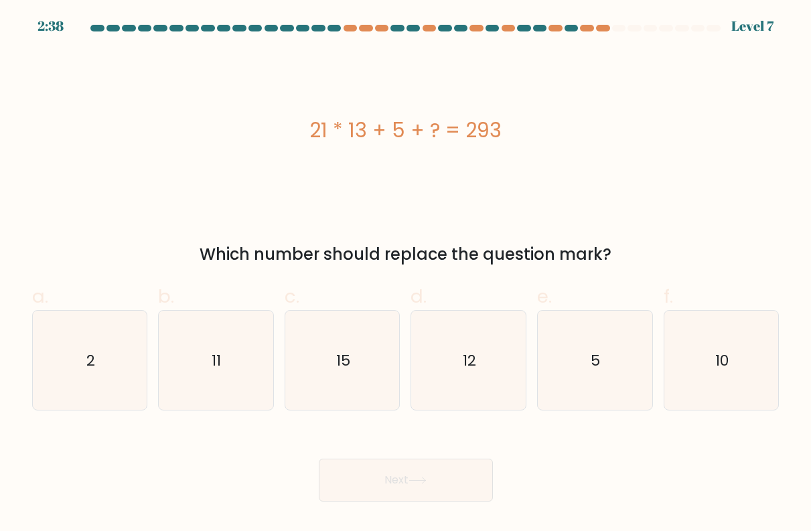
copy div "21 * 13 + 5 + ? = 293"
drag, startPoint x: 200, startPoint y: 258, endPoint x: 619, endPoint y: 252, distance: 419.2
click at [619, 252] on div "Which number should replace the question mark?" at bounding box center [406, 254] width 731 height 24
copy div "Which number should replace the question mark?"
click at [352, 370] on icon "15" at bounding box center [343, 361] width 100 height 100
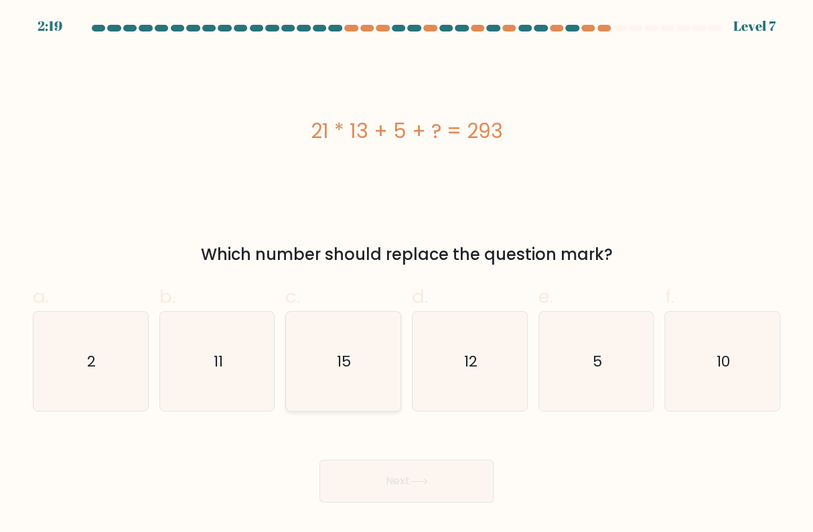
click at [406, 275] on input "c. 15" at bounding box center [406, 270] width 1 height 9
radio input "true"
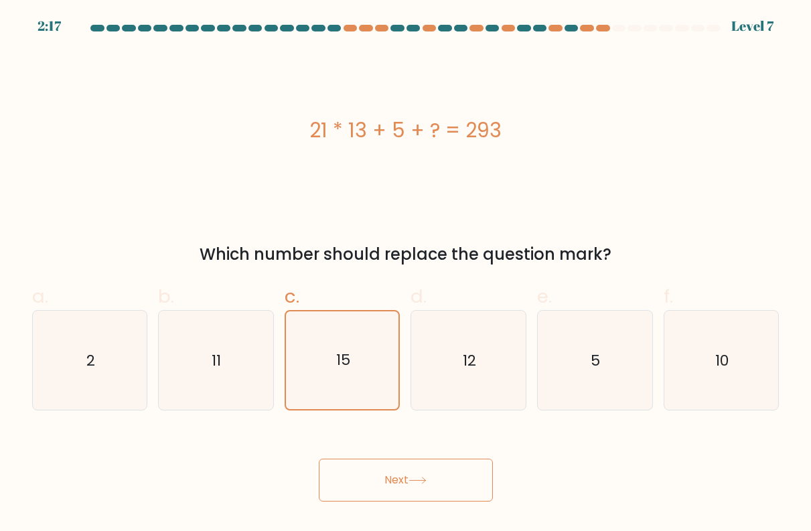
click at [360, 488] on button "Next" at bounding box center [406, 480] width 174 height 43
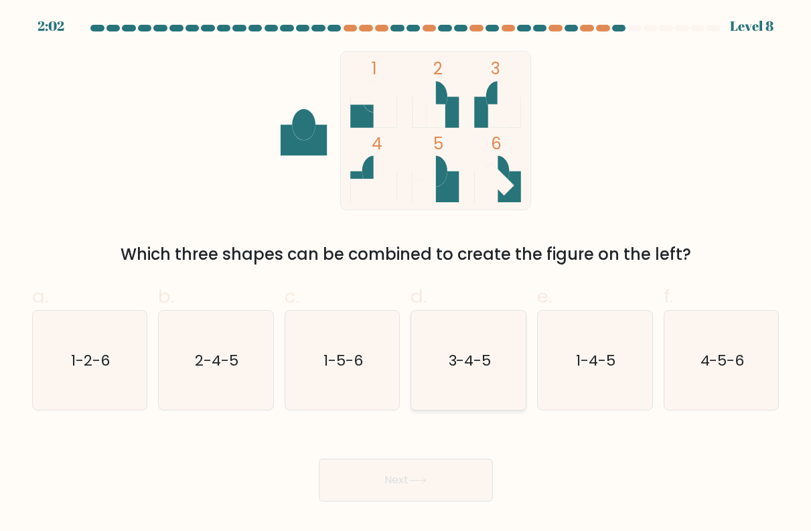
click at [444, 340] on icon "3-4-5" at bounding box center [468, 360] width 99 height 99
click at [406, 275] on input "d. 3-4-5" at bounding box center [406, 270] width 1 height 9
radio input "true"
click at [414, 476] on button "Next" at bounding box center [406, 480] width 174 height 43
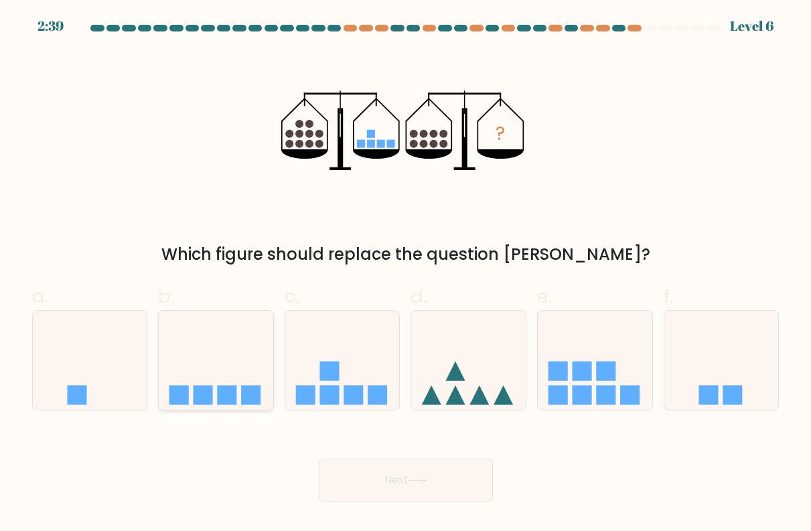
click at [241, 382] on icon at bounding box center [216, 360] width 115 height 94
click at [406, 275] on input "b." at bounding box center [406, 270] width 1 height 9
radio input "true"
click at [348, 479] on button "Next" at bounding box center [406, 480] width 174 height 43
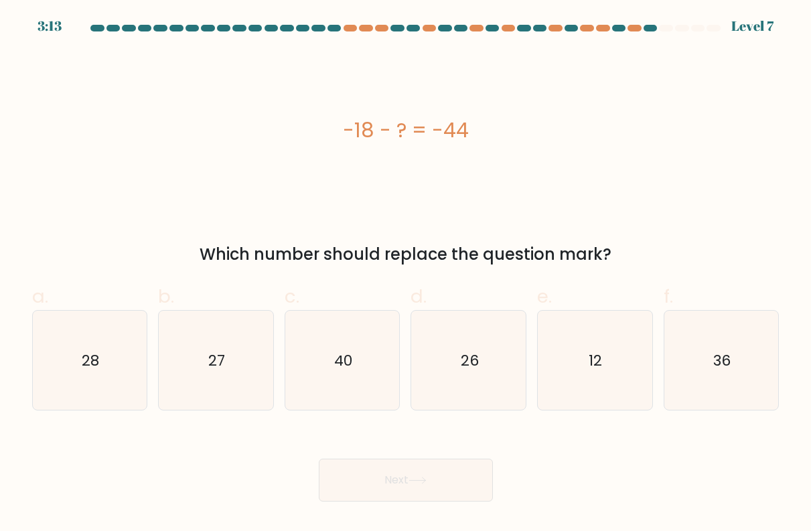
drag, startPoint x: 344, startPoint y: 129, endPoint x: 478, endPoint y: 132, distance: 134.6
click at [478, 132] on div "-18 - ? = -44" at bounding box center [405, 130] width 747 height 30
copy div "-18 - ? = -44"
click at [434, 349] on icon "26" at bounding box center [470, 361] width 100 height 100
click at [407, 275] on input "d. 26" at bounding box center [406, 270] width 1 height 9
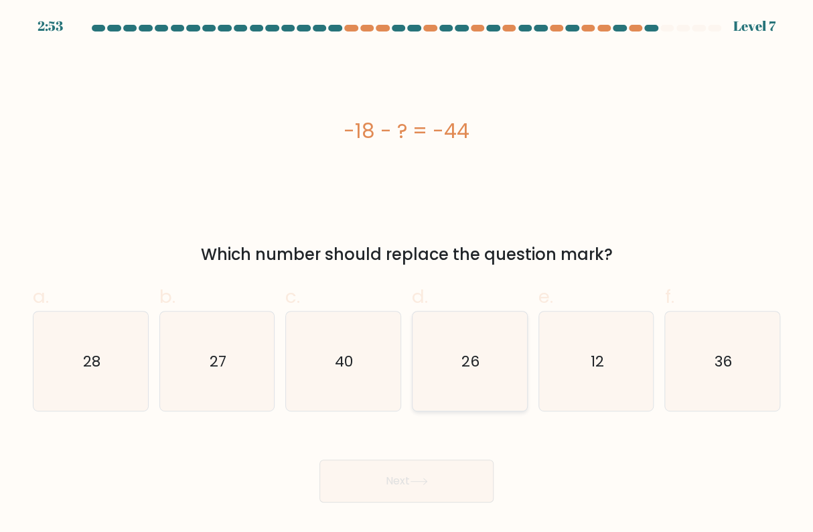
radio input "true"
click at [426, 466] on button "Next" at bounding box center [406, 480] width 174 height 43
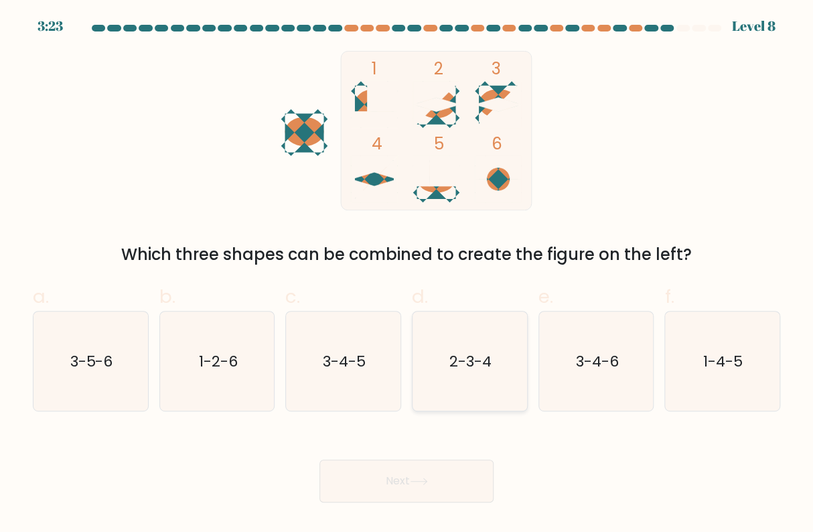
click at [445, 378] on icon "2-3-4" at bounding box center [470, 361] width 100 height 100
click at [407, 275] on input "d. 2-3-4" at bounding box center [406, 270] width 1 height 9
radio input "true"
click at [400, 465] on button "Next" at bounding box center [406, 480] width 174 height 43
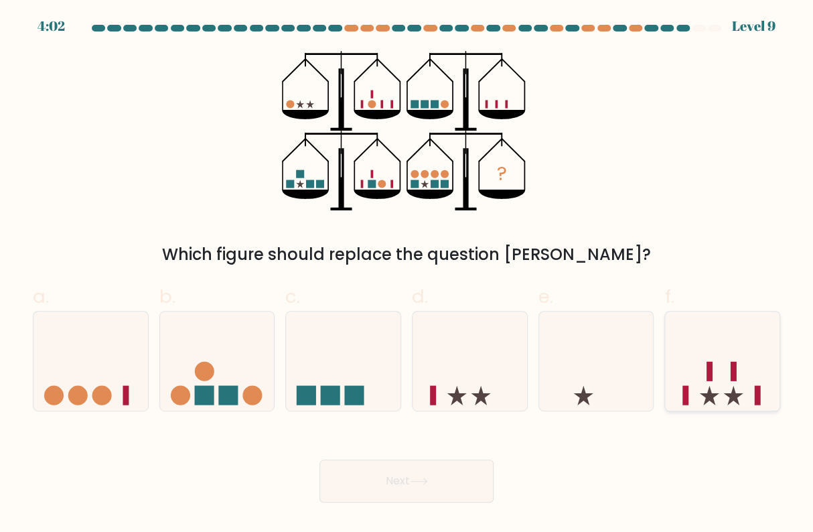
click at [701, 394] on icon at bounding box center [709, 395] width 19 height 19
click at [407, 275] on input "f." at bounding box center [406, 270] width 1 height 9
radio input "true"
click at [450, 462] on button "Next" at bounding box center [406, 480] width 174 height 43
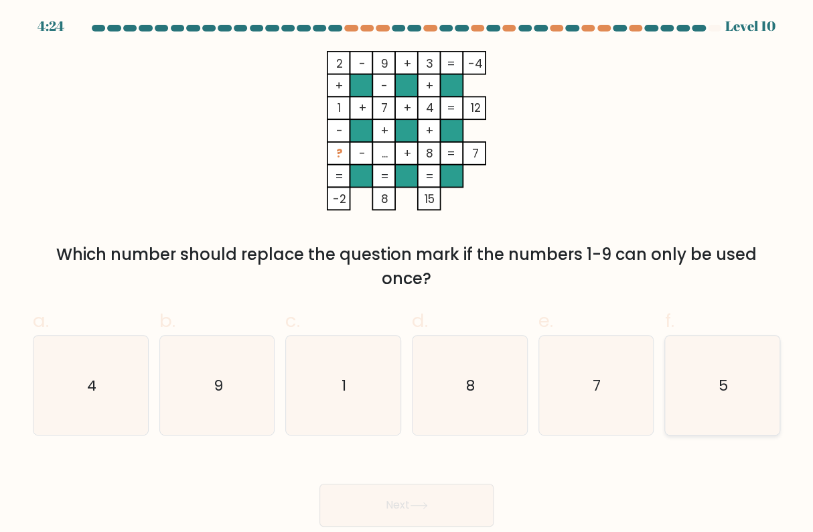
click at [732, 386] on icon "5" at bounding box center [722, 386] width 100 height 100
click at [407, 275] on input "f. 5" at bounding box center [406, 270] width 1 height 9
radio input "true"
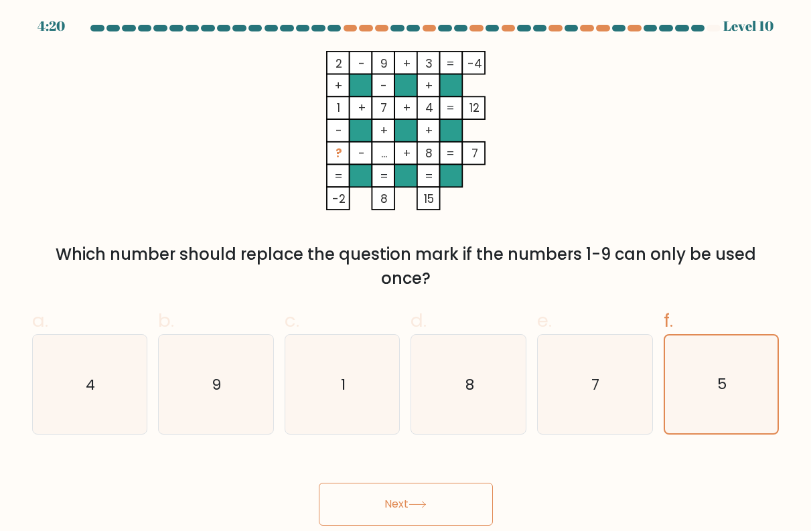
click at [407, 488] on button "Next" at bounding box center [406, 504] width 174 height 43
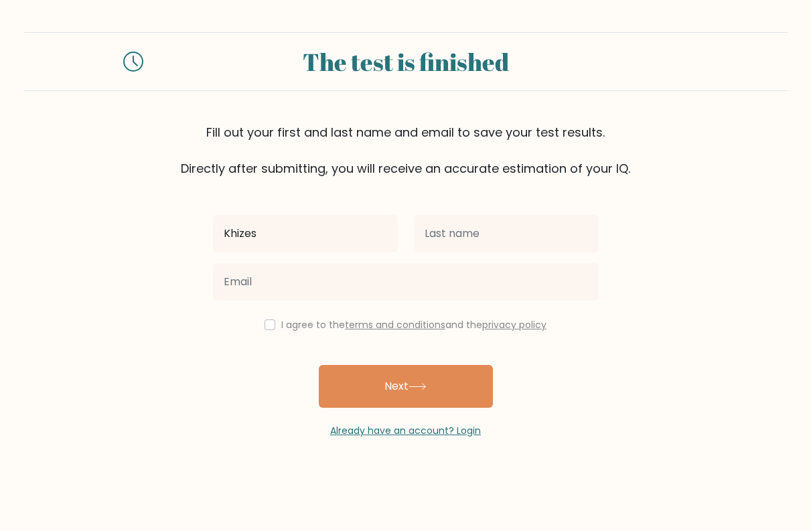
type input "Khizes"
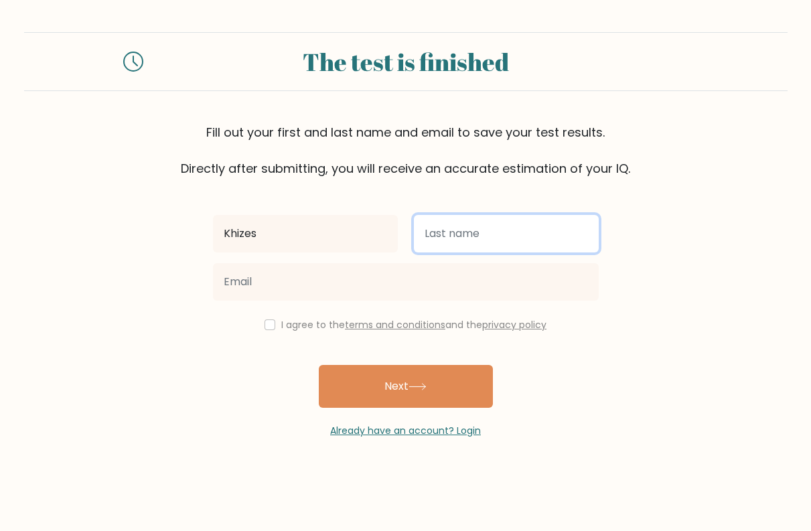
click at [529, 232] on input "text" at bounding box center [506, 234] width 185 height 38
type input "Atilares"
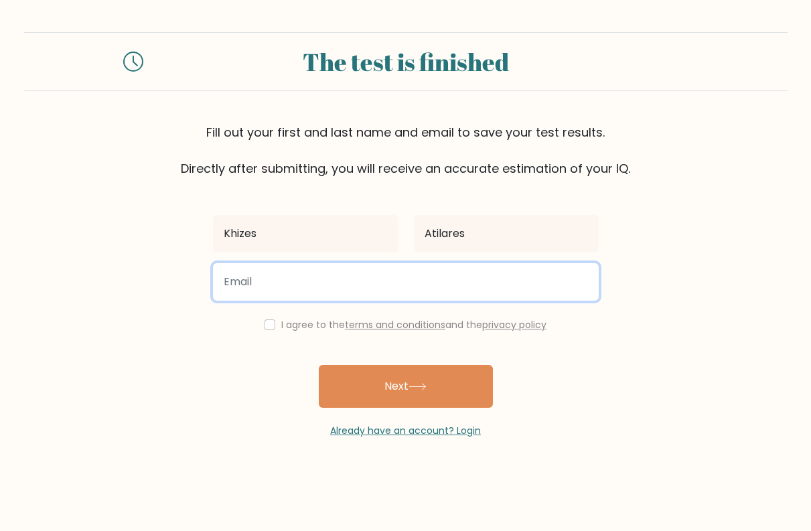
click at [460, 277] on input "email" at bounding box center [406, 282] width 386 height 38
type input "Khizes22@gmail.com"
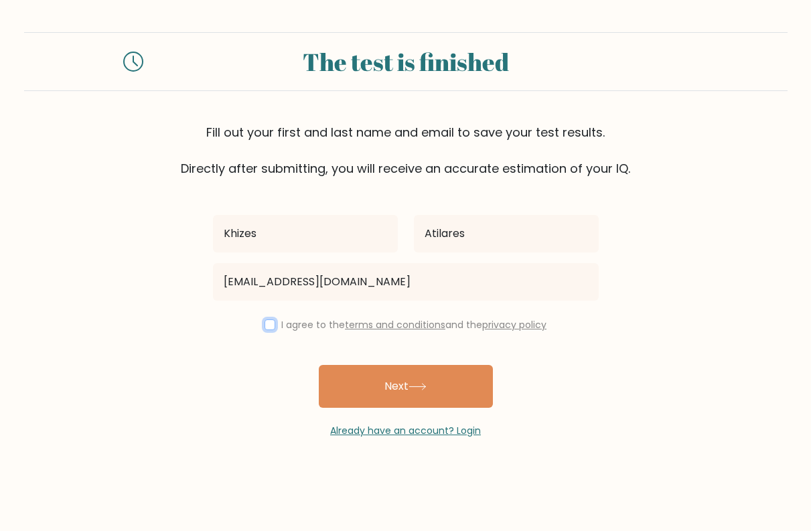
click at [266, 325] on input "checkbox" at bounding box center [270, 324] width 11 height 11
checkbox input "true"
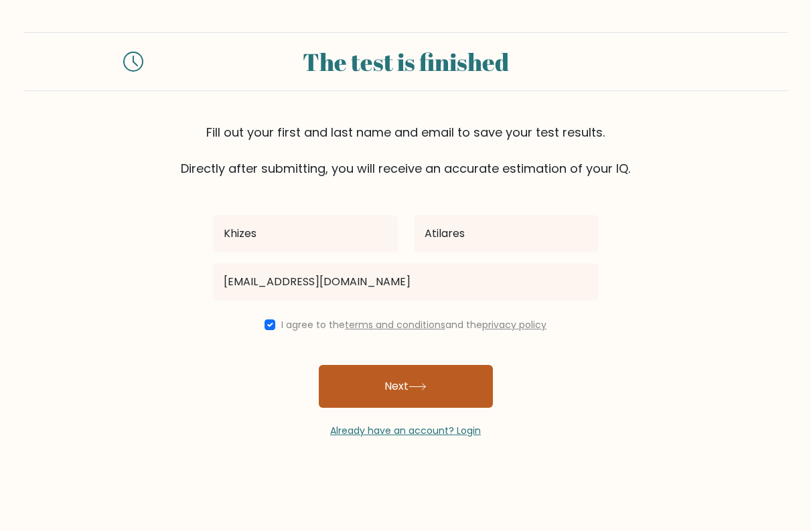
click at [388, 384] on button "Next" at bounding box center [406, 386] width 174 height 43
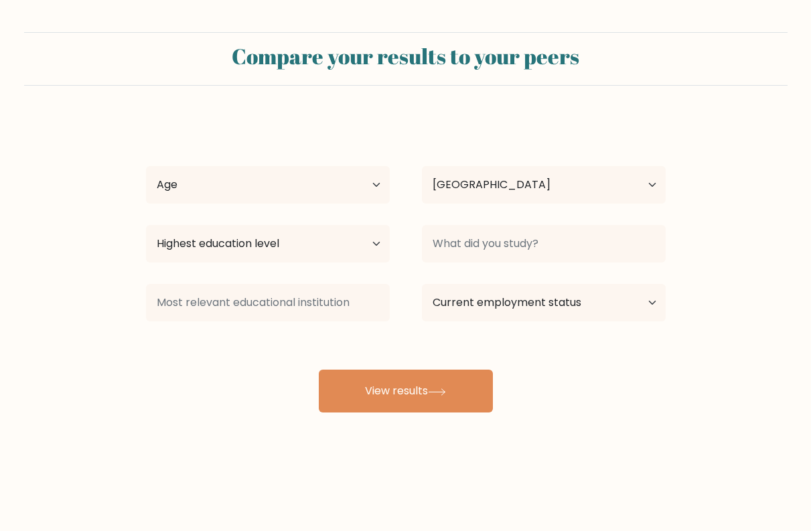
select select "PH"
click at [311, 181] on select "Age Under [DEMOGRAPHIC_DATA] [DEMOGRAPHIC_DATA] [DEMOGRAPHIC_DATA] [DEMOGRAPHIC…" at bounding box center [268, 185] width 244 height 38
select select "25_34"
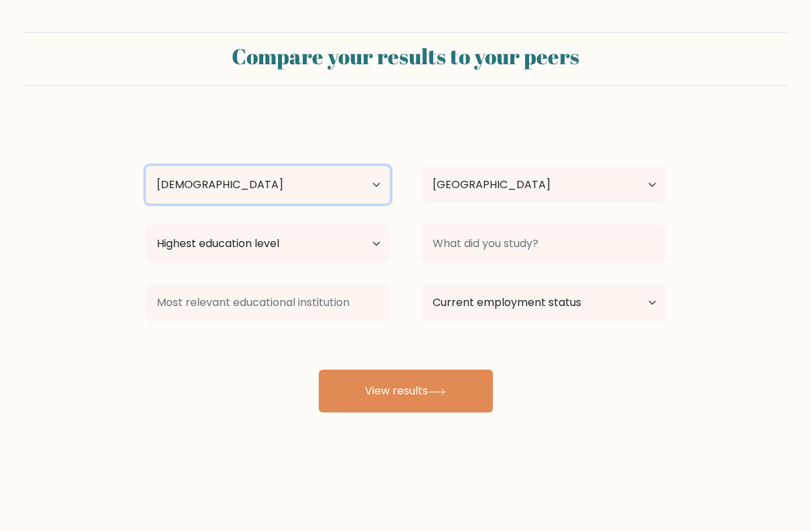
click at [146, 166] on select "Age Under 18 years old 18-24 years old 25-34 years old 35-44 years old 45-54 ye…" at bounding box center [268, 185] width 244 height 38
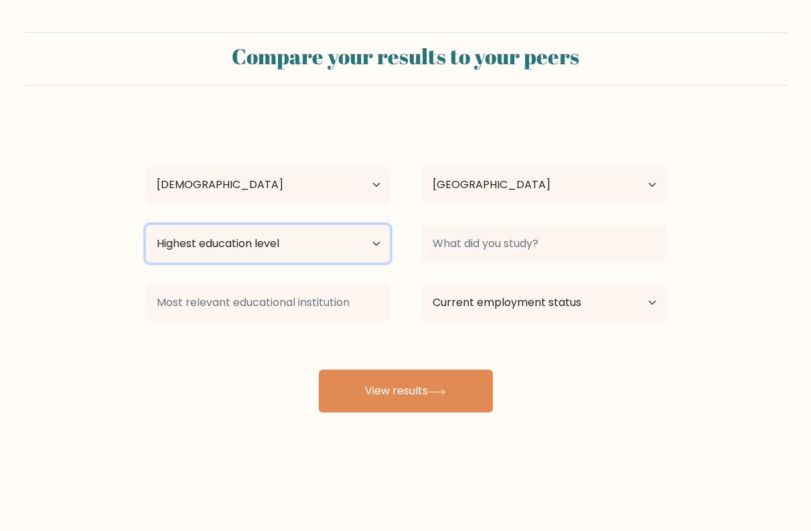
click at [291, 237] on select "Highest education level No schooling Primary Lower Secondary Upper Secondary Oc…" at bounding box center [268, 244] width 244 height 38
select select "bachelors_degree"
click at [146, 225] on select "Highest education level No schooling Primary Lower Secondary Upper Secondary Oc…" at bounding box center [268, 244] width 244 height 38
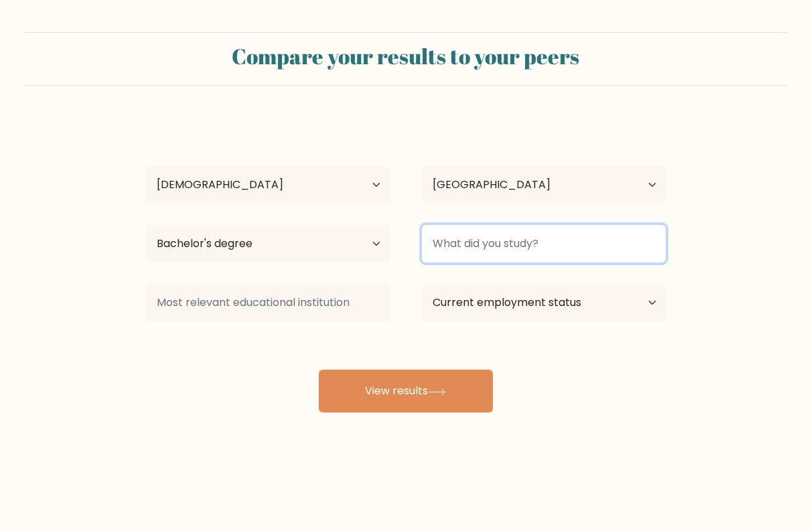
click at [529, 246] on input at bounding box center [544, 244] width 244 height 38
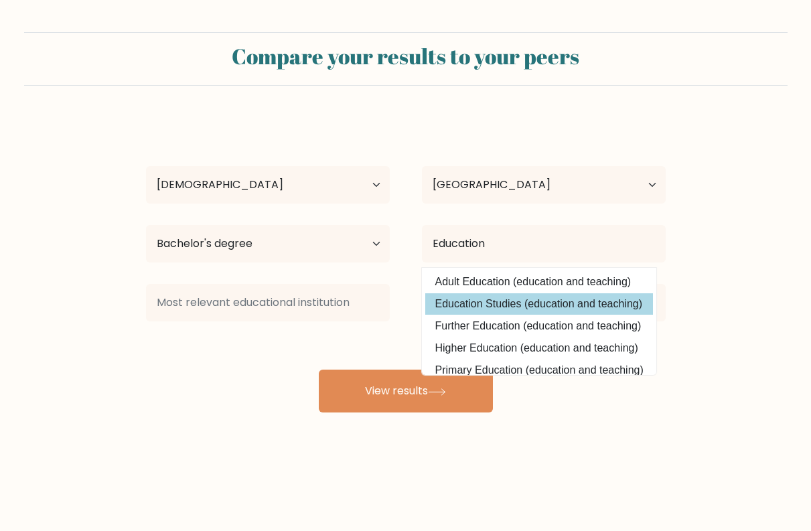
click at [505, 303] on option "Education Studies (education and teaching)" at bounding box center [539, 303] width 228 height 21
type input "Education Studies"
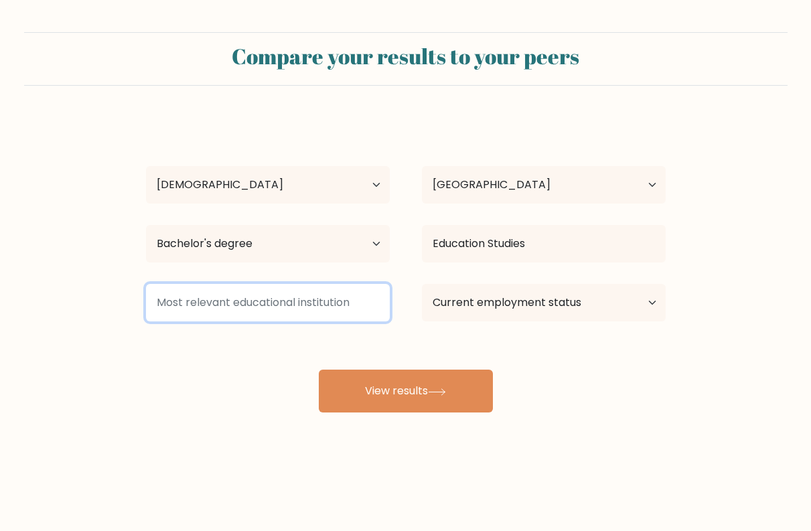
click at [303, 304] on input at bounding box center [268, 303] width 244 height 38
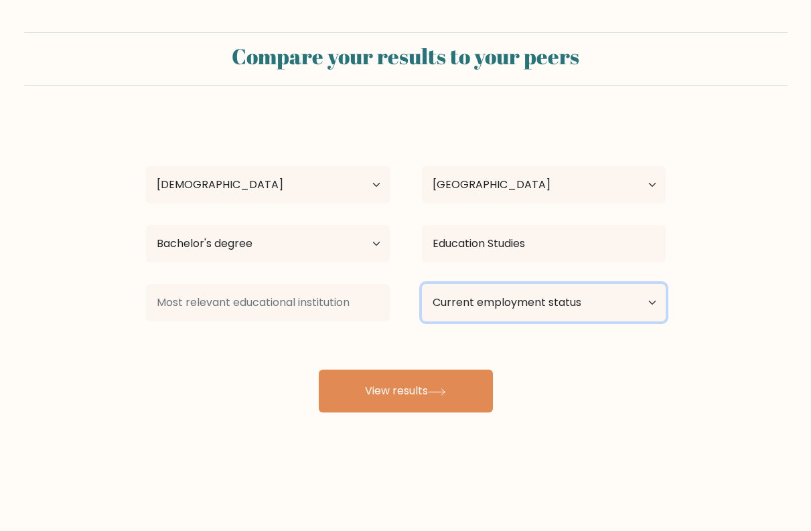
click at [500, 305] on select "Current employment status Employed Student Retired Other / prefer not to answer" at bounding box center [544, 303] width 244 height 38
click at [422, 284] on select "Current employment status Employed Student Retired Other / prefer not to answer" at bounding box center [544, 303] width 244 height 38
click at [530, 285] on select "Current employment status Employed Student Retired Other / prefer not to answer" at bounding box center [544, 303] width 244 height 38
click at [422, 284] on select "Current employment status Employed Student Retired Other / prefer not to answer" at bounding box center [544, 303] width 244 height 38
drag, startPoint x: 516, startPoint y: 302, endPoint x: 507, endPoint y: 314, distance: 15.3
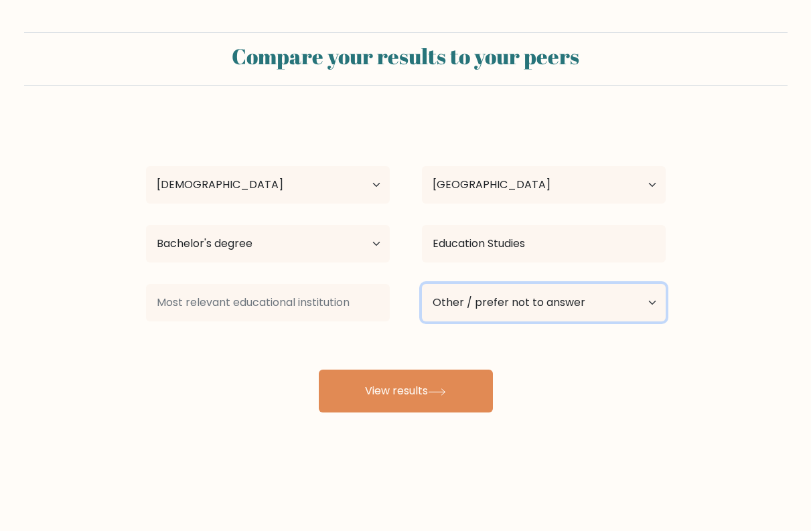
click at [516, 302] on select "Current employment status Employed Student Retired Other / prefer not to answer" at bounding box center [544, 303] width 244 height 38
select select "retired"
click at [422, 284] on select "Current employment status Employed Student Retired Other / prefer not to answer" at bounding box center [544, 303] width 244 height 38
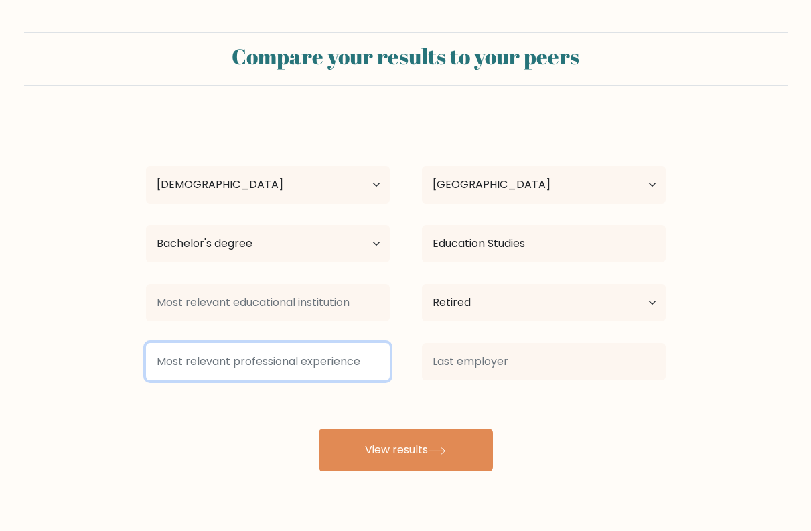
click at [360, 352] on input at bounding box center [268, 362] width 244 height 38
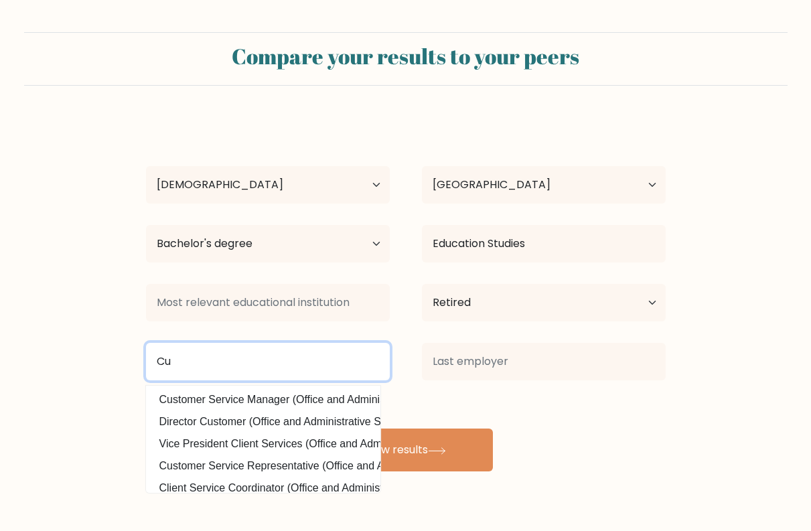
type input "C"
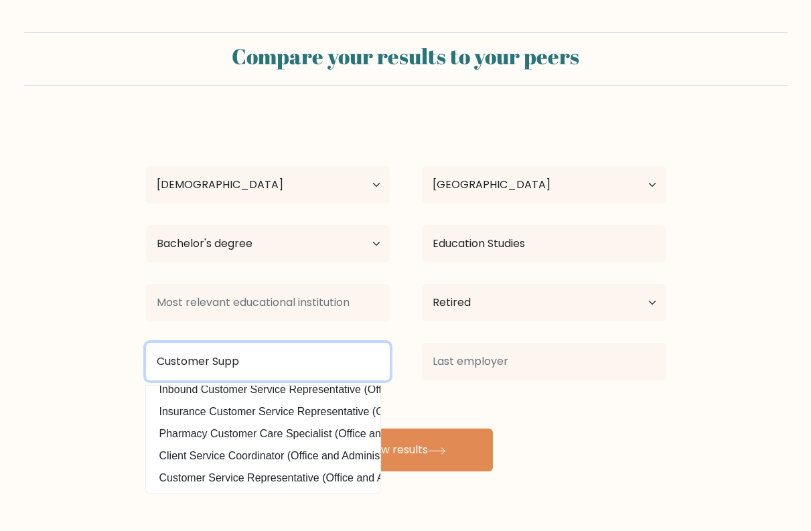
scroll to position [131, 0]
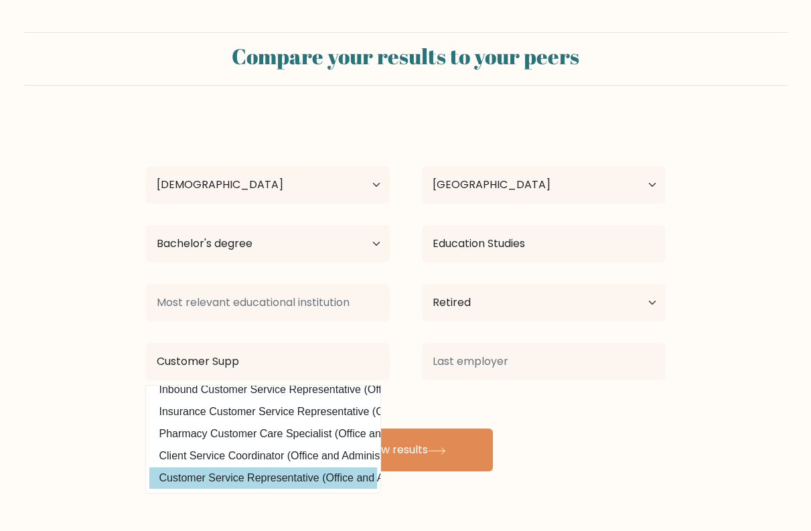
click at [256, 467] on option "Customer Service Representative (Office and Administrative Support)" at bounding box center [263, 477] width 228 height 21
type input "Customer Service Representative"
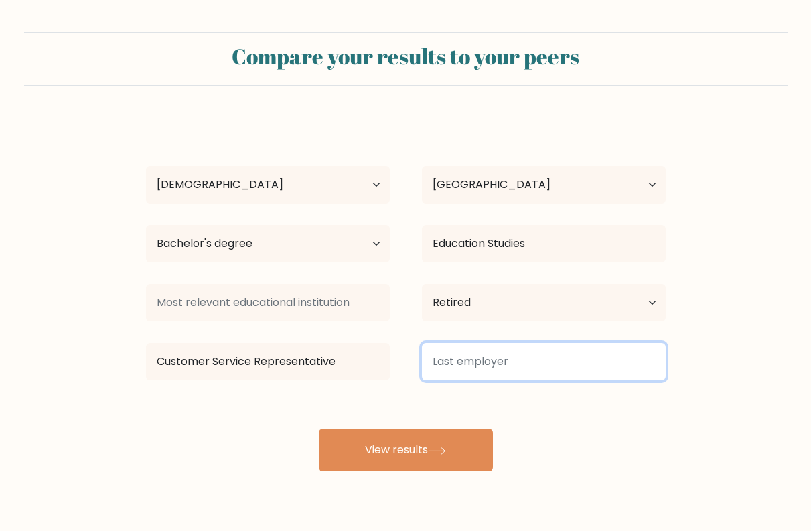
click at [477, 362] on input at bounding box center [544, 362] width 244 height 38
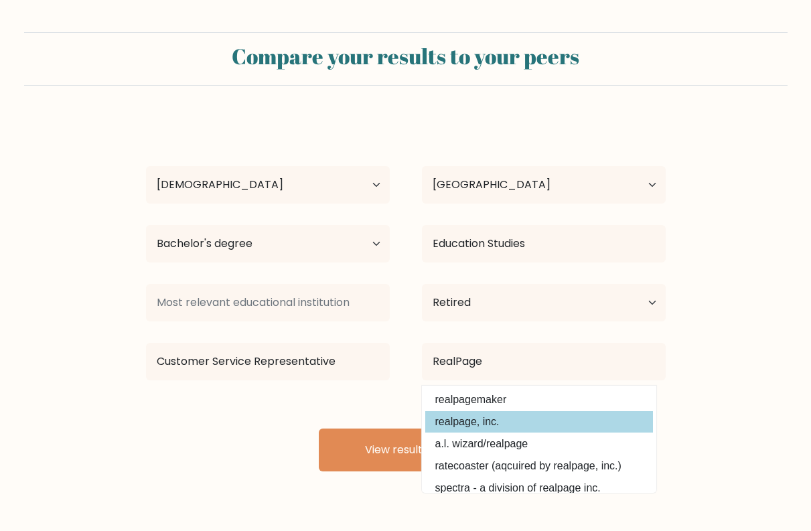
click at [455, 423] on option "realpage, inc." at bounding box center [539, 421] width 228 height 21
type input "realpage, inc."
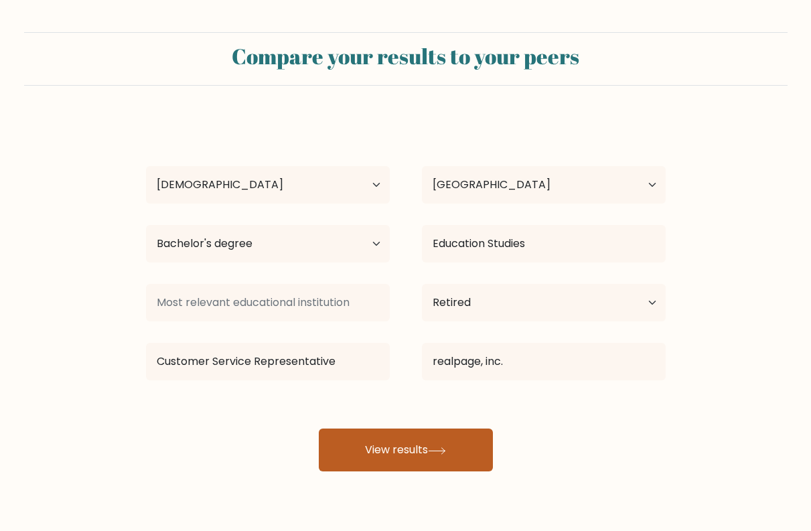
click at [409, 445] on button "View results" at bounding box center [406, 450] width 174 height 43
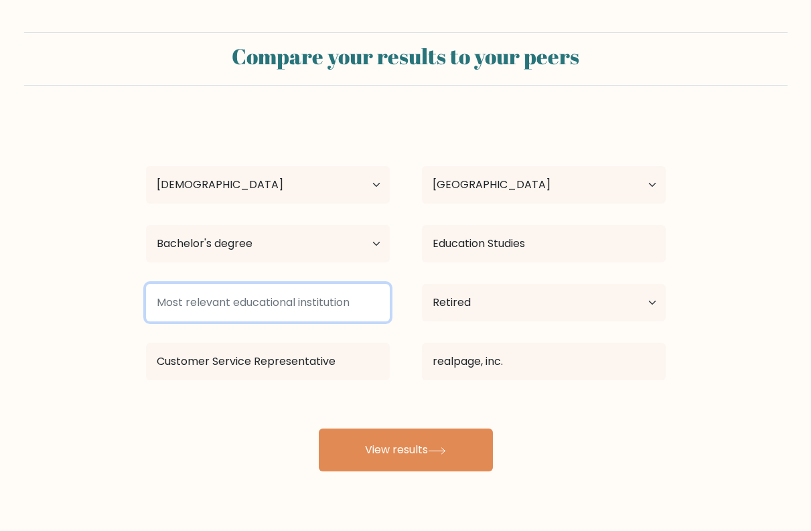
click at [267, 299] on input at bounding box center [268, 303] width 244 height 38
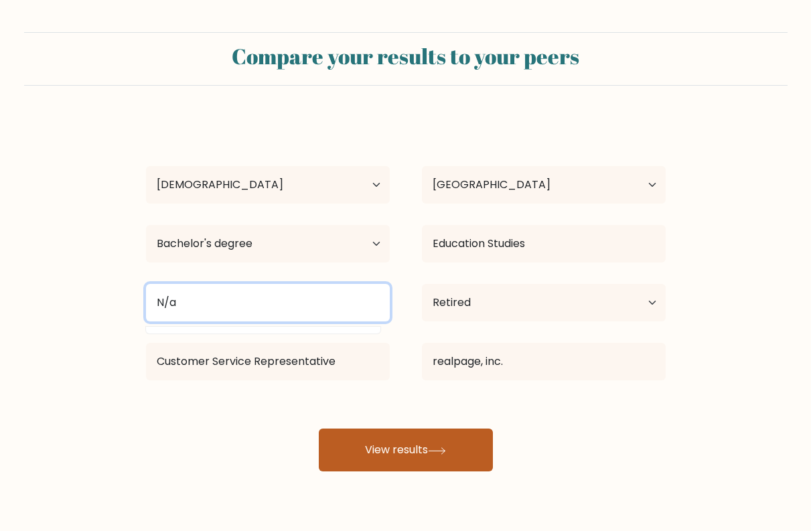
type input "N/a"
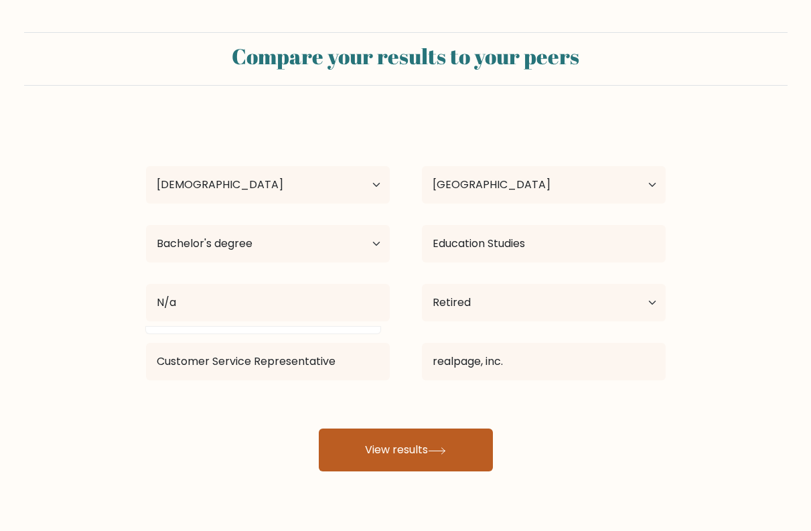
click at [386, 450] on button "View results" at bounding box center [406, 450] width 174 height 43
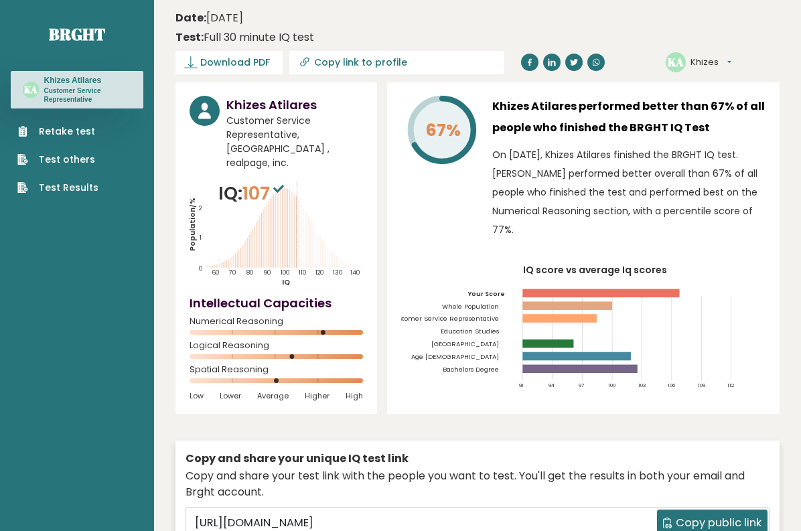
click at [227, 75] on header "Date: [DATE] Test: Full 30 minute IQ test Download PDF Downloading... Downloadi…" at bounding box center [477, 41] width 604 height 69
click at [232, 66] on span "Download PDF" at bounding box center [235, 63] width 70 height 14
